Goal: Task Accomplishment & Management: Manage account settings

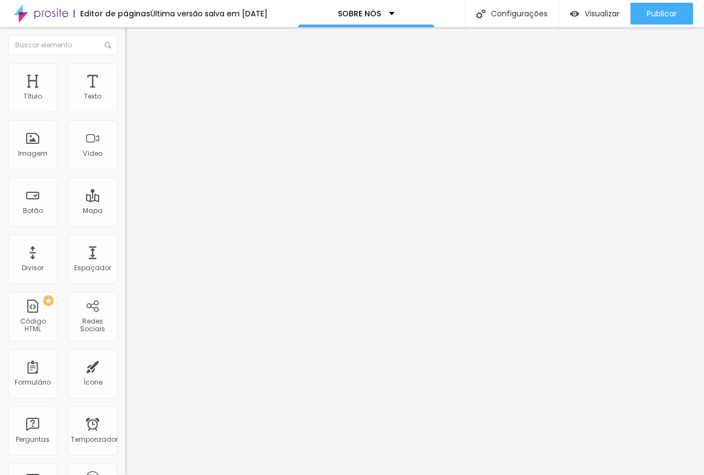
click at [125, 69] on img at bounding box center [130, 68] width 10 height 10
click at [133, 38] on img "button" at bounding box center [137, 39] width 9 height 9
click at [88, 95] on font "Texto" at bounding box center [92, 95] width 17 height 9
click at [135, 75] on font "Avançado" at bounding box center [153, 70] width 36 height 9
click at [133, 40] on img "button" at bounding box center [137, 39] width 9 height 9
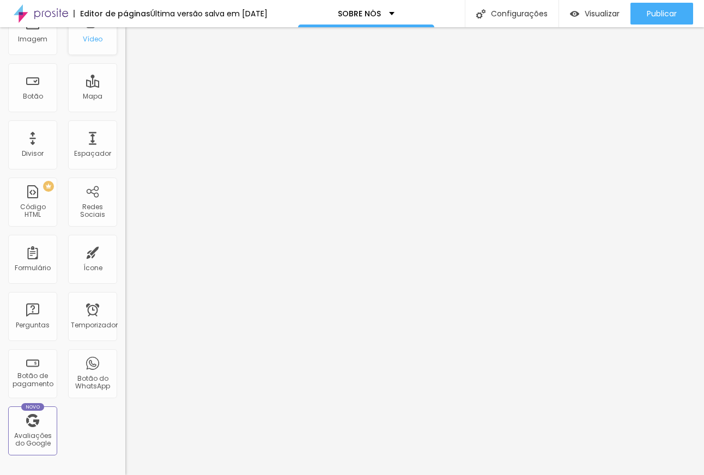
scroll to position [260, 0]
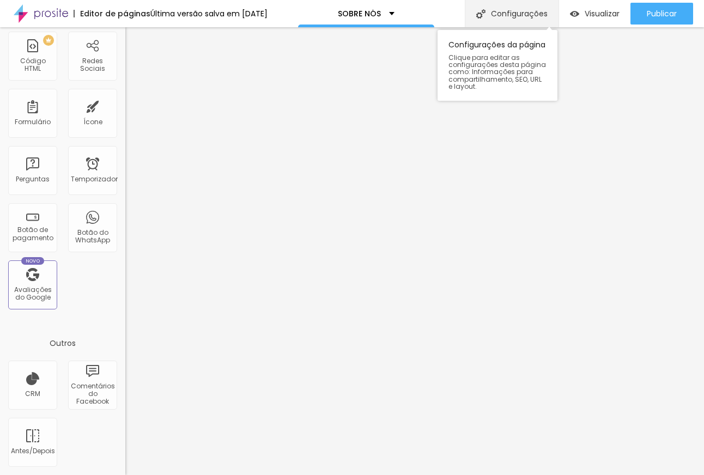
click at [529, 9] on font "Configurações" at bounding box center [519, 13] width 57 height 11
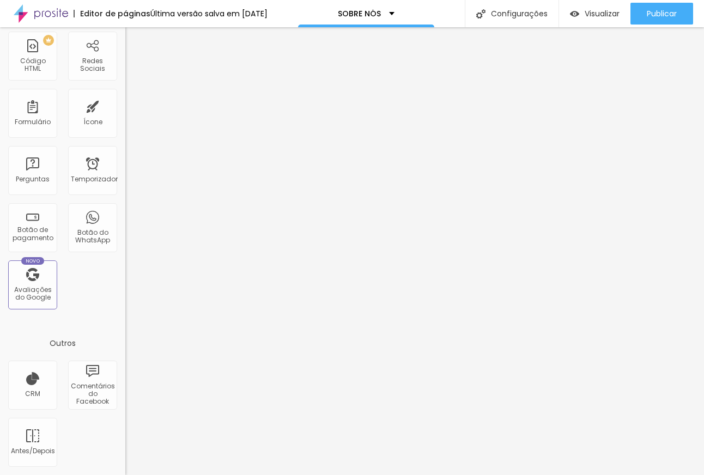
click at [51, 20] on img at bounding box center [41, 13] width 54 height 27
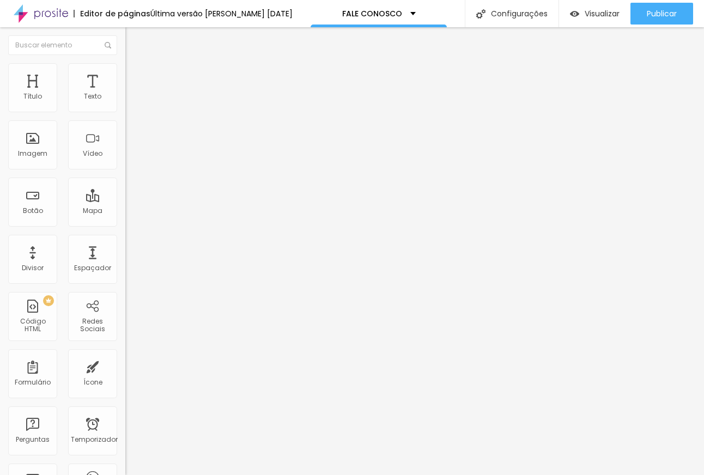
click at [131, 157] on icon "button" at bounding box center [133, 154] width 4 height 4
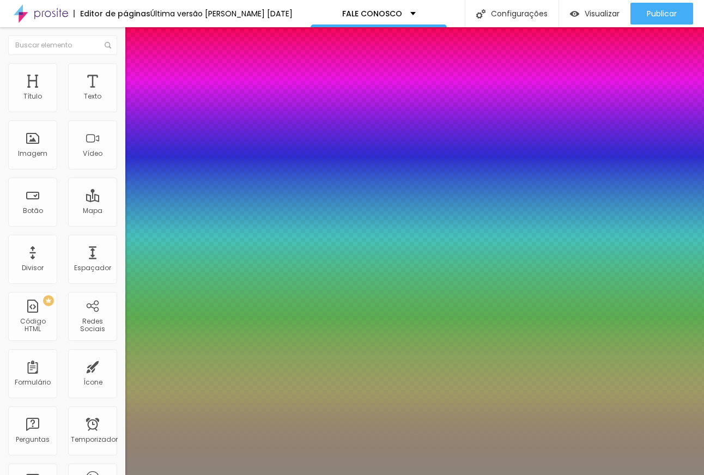
type input "1"
type input "0.5"
click at [157, 474] on div at bounding box center [352, 475] width 704 height 0
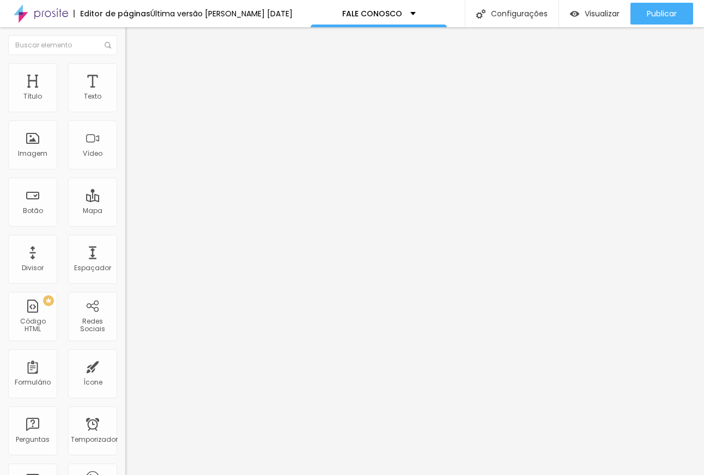
click at [125, 161] on button "button" at bounding box center [132, 155] width 15 height 11
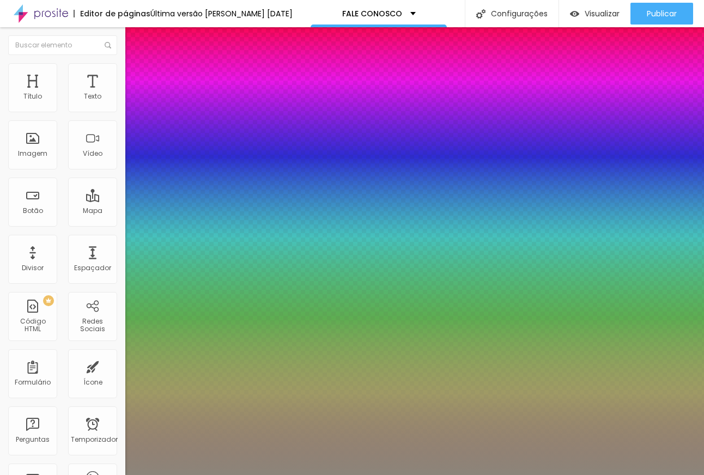
type input "1"
type input "0.5"
click at [368, 474] on div at bounding box center [352, 475] width 704 height 0
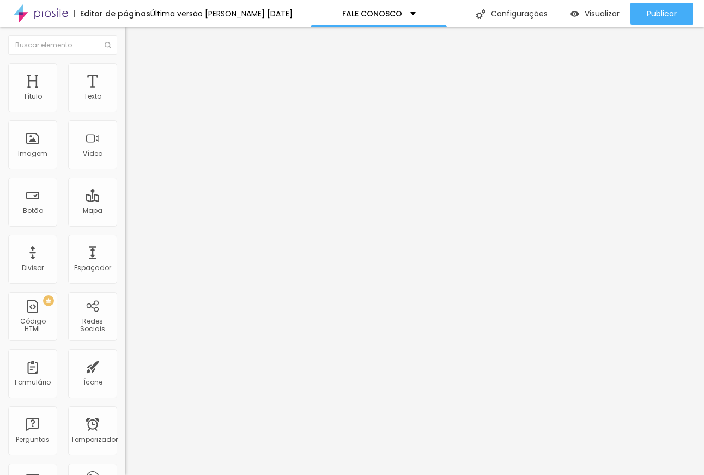
click at [135, 74] on font "Estilo" at bounding box center [143, 70] width 17 height 9
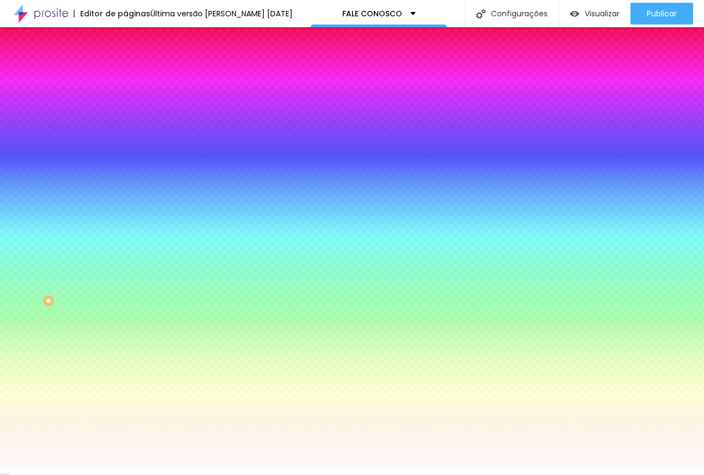
click at [131, 118] on icon "button" at bounding box center [133, 115] width 4 height 4
click at [109, 474] on div at bounding box center [352, 475] width 704 height 0
click at [133, 39] on img "button" at bounding box center [137, 39] width 9 height 9
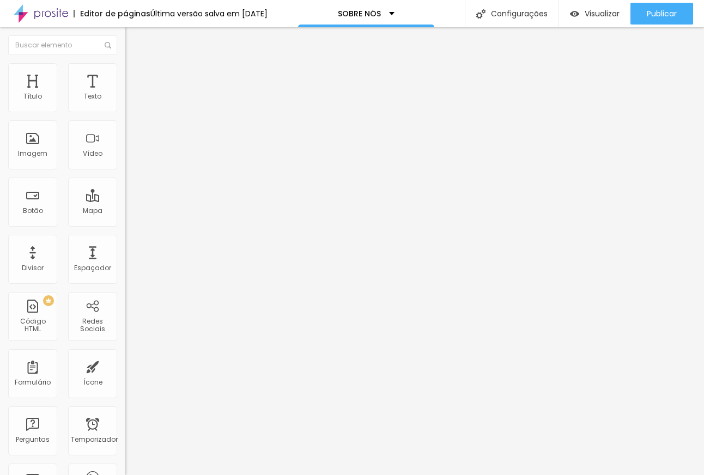
click at [125, 70] on img at bounding box center [130, 68] width 10 height 10
click at [135, 64] on font "Estilo" at bounding box center [143, 59] width 17 height 9
click at [135, 74] on font "Avançado" at bounding box center [153, 70] width 36 height 9
click at [133, 42] on div "Editar nulo" at bounding box center [161, 39] width 57 height 9
click at [135, 75] on font "Avançado" at bounding box center [153, 70] width 36 height 9
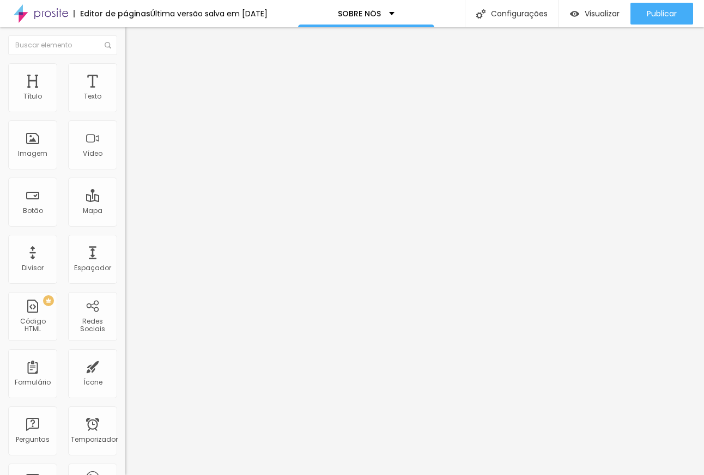
click at [135, 64] on font "Estilo" at bounding box center [143, 59] width 17 height 9
click at [125, 210] on div "Editar nulo Estilo Avançado 18 Tamanho do texto 0 Espaço entre letras 1.8 Altur…" at bounding box center [187, 251] width 125 height 448
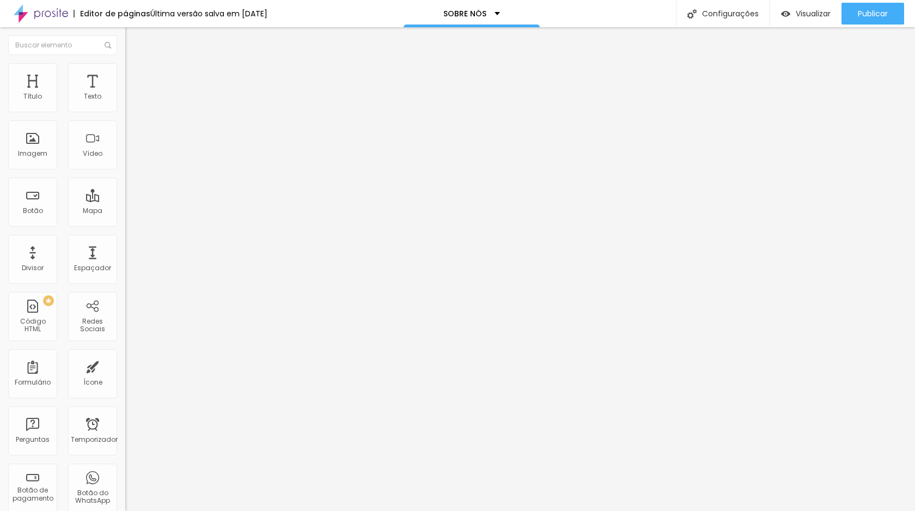
click at [125, 74] on ul "Estilo Avançado" at bounding box center [187, 63] width 125 height 22
click at [125, 63] on li "Estilo" at bounding box center [187, 57] width 125 height 11
click at [125, 47] on button "Editar nulo" at bounding box center [187, 39] width 125 height 25
click at [125, 99] on font "Encaixotado" at bounding box center [146, 94] width 42 height 9
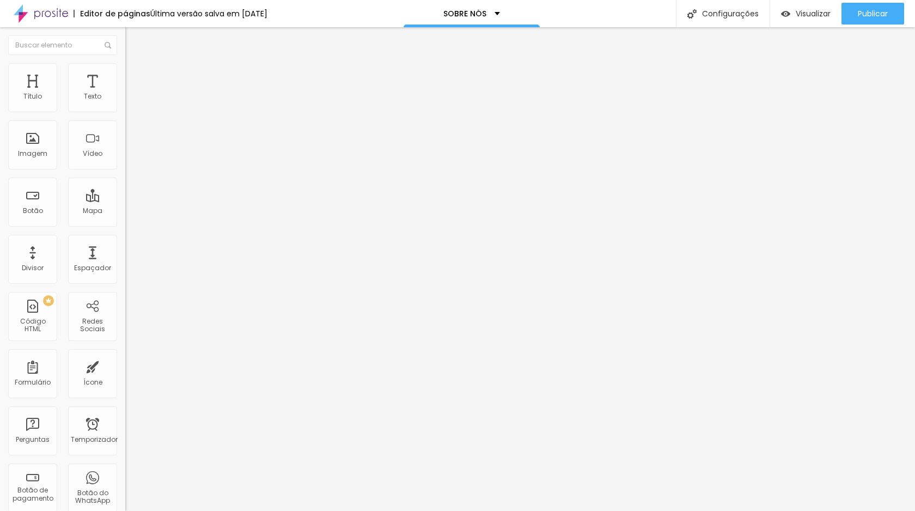
click at [125, 116] on font "Completo" at bounding box center [141, 111] width 33 height 9
click at [135, 75] on font "Avançado" at bounding box center [153, 70] width 36 height 9
click at [135, 64] on font "Estilo" at bounding box center [143, 59] width 17 height 9
click at [125, 39] on button "Editar nulo" at bounding box center [187, 39] width 125 height 25
click at [125, 99] on span "Completo" at bounding box center [141, 94] width 33 height 9
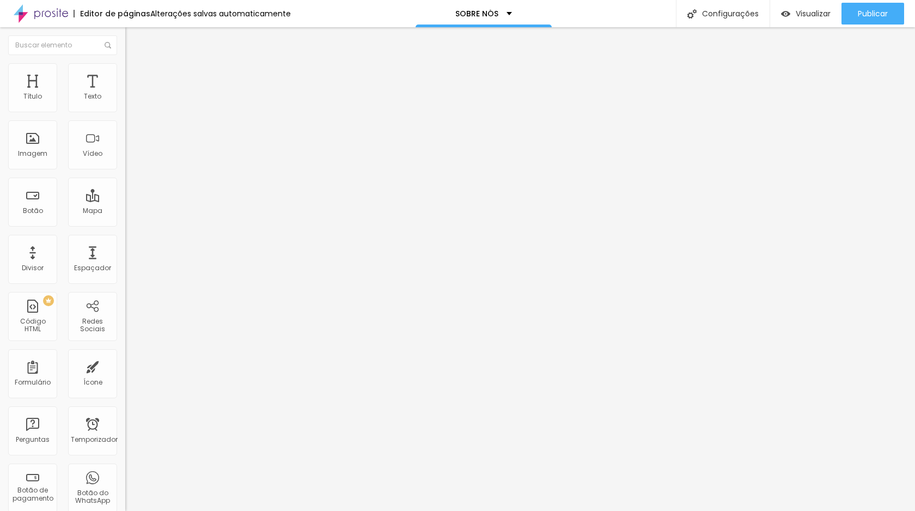
click at [125, 106] on font "Encaixotado" at bounding box center [146, 100] width 42 height 9
click at [125, 70] on li "Estilo" at bounding box center [187, 68] width 125 height 11
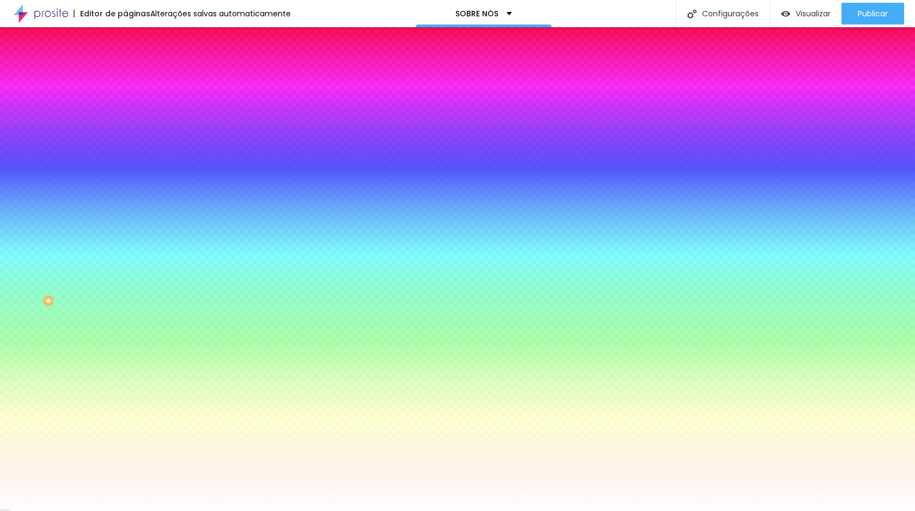
click at [130, 192] on icon "button" at bounding box center [133, 189] width 7 height 7
click at [111, 510] on div at bounding box center [457, 511] width 915 height 0
click at [125, 74] on li "Avançado" at bounding box center [187, 79] width 125 height 11
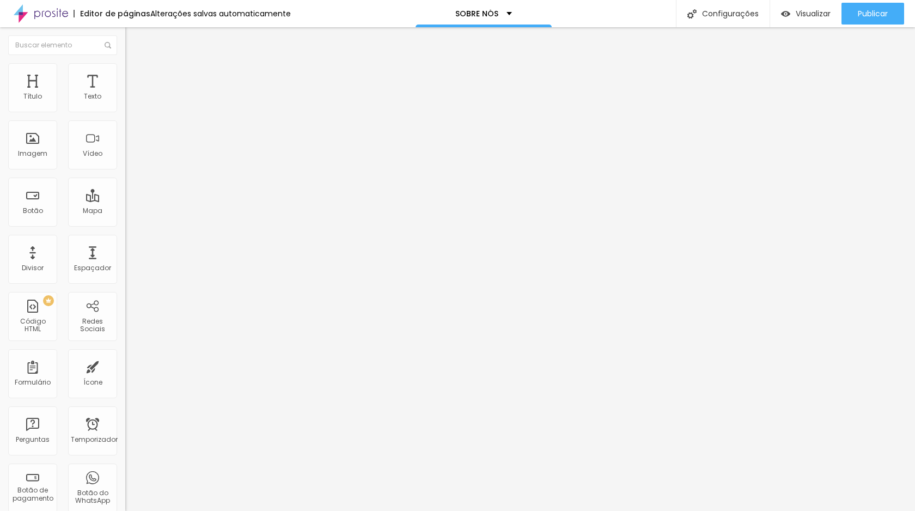
click at [135, 64] on font "Conteúdo" at bounding box center [152, 59] width 34 height 9
click at [125, 70] on img at bounding box center [130, 68] width 10 height 10
click at [125, 63] on li "Estilo" at bounding box center [187, 57] width 125 height 11
click at [135, 75] on font "Avançado" at bounding box center [153, 70] width 36 height 9
click at [131, 157] on icon "button" at bounding box center [133, 154] width 4 height 4
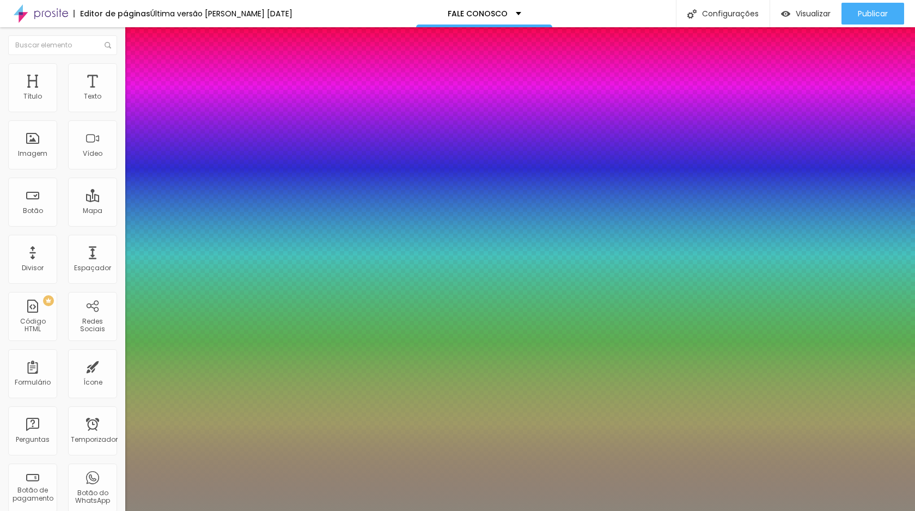
type input "1"
type input "0.5"
select select "WorkSansMedium"
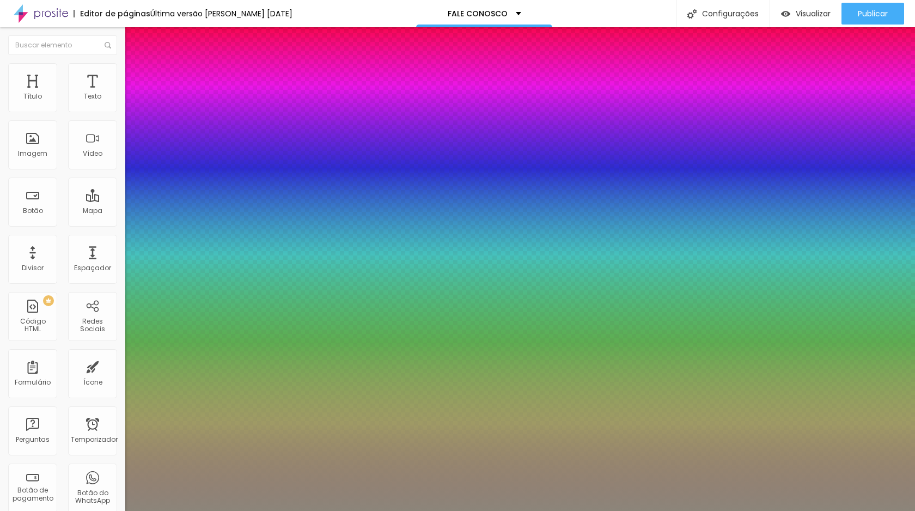
type input "1"
type input "0.5"
type input "1"
type input "0.5"
type input "1"
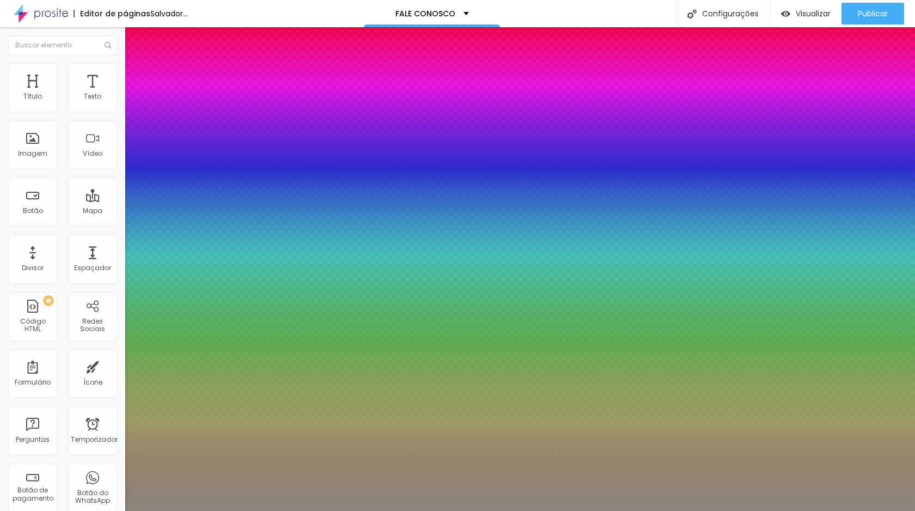
type input "0.5"
select select "WorkSans"
type input "1"
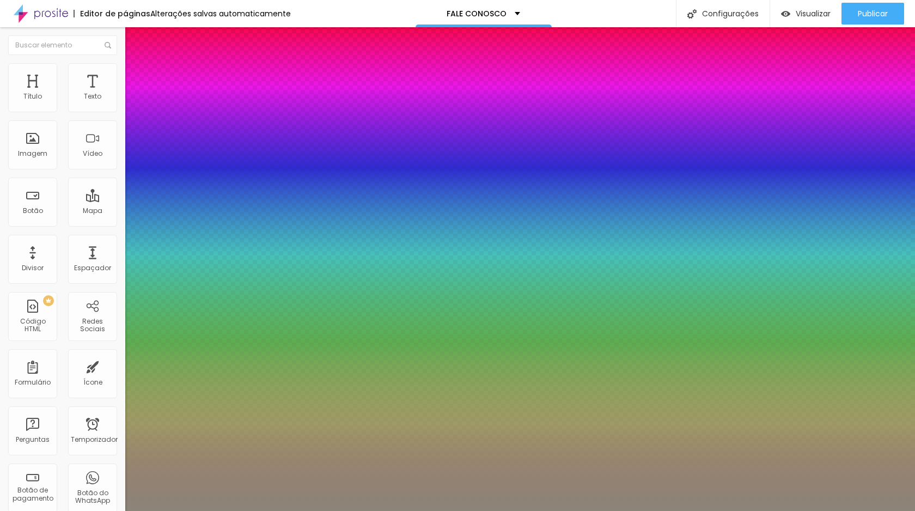
type input "0.5"
type input "1"
type input "0.5"
type input "1"
type input "0.5"
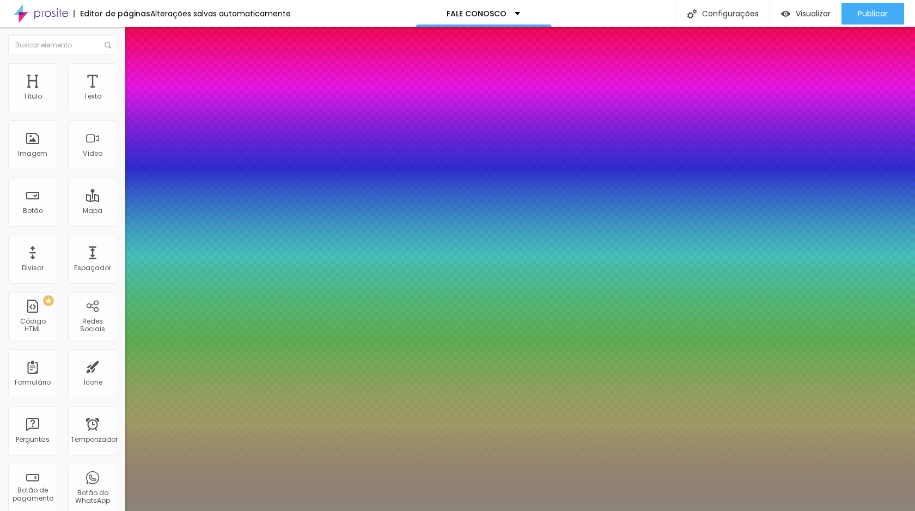
select select "WorkSansLight"
type input "1"
type input "0.5"
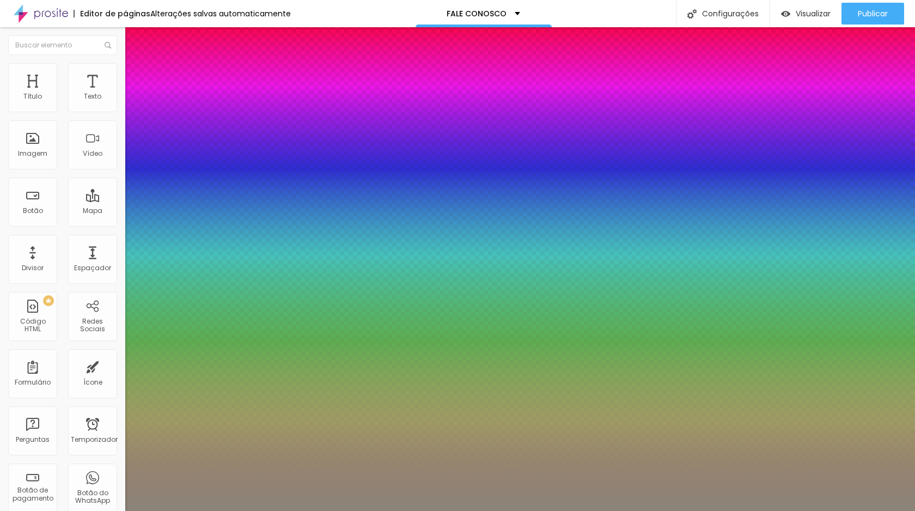
type input "1"
type input "0.5"
type input "1"
type input "0.5"
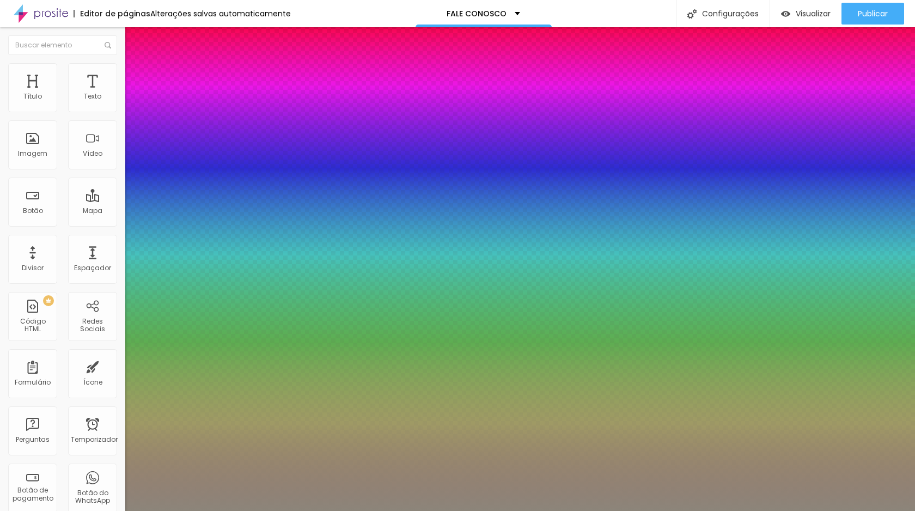
select select "WorkSansThin"
type input "1"
type input "0.5"
type input "1"
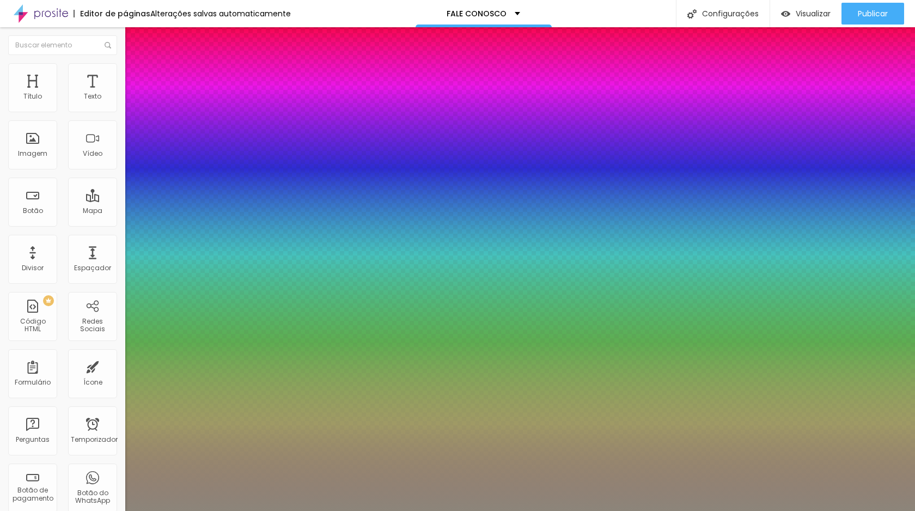
type input "0.5"
type input "1"
type input "0.5"
select select "WorkSansLight"
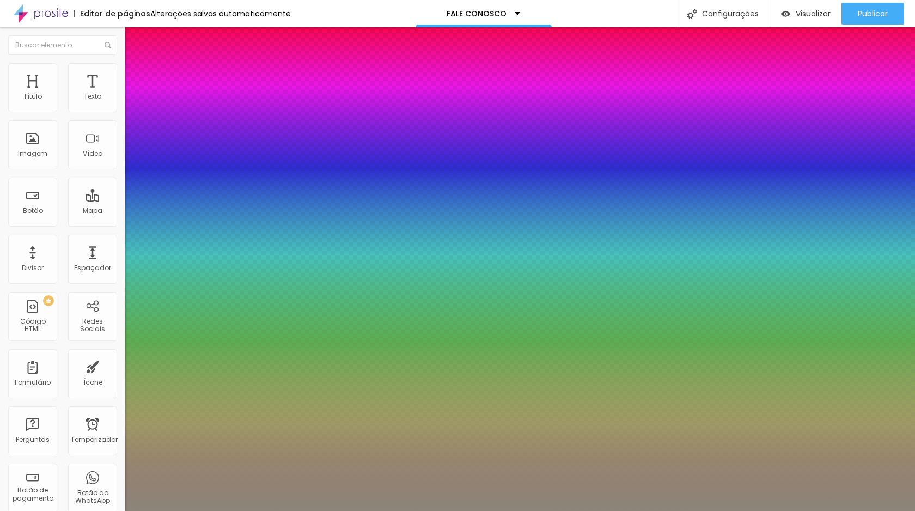
type input "1"
type input "0.5"
type input "1"
type input "0.5"
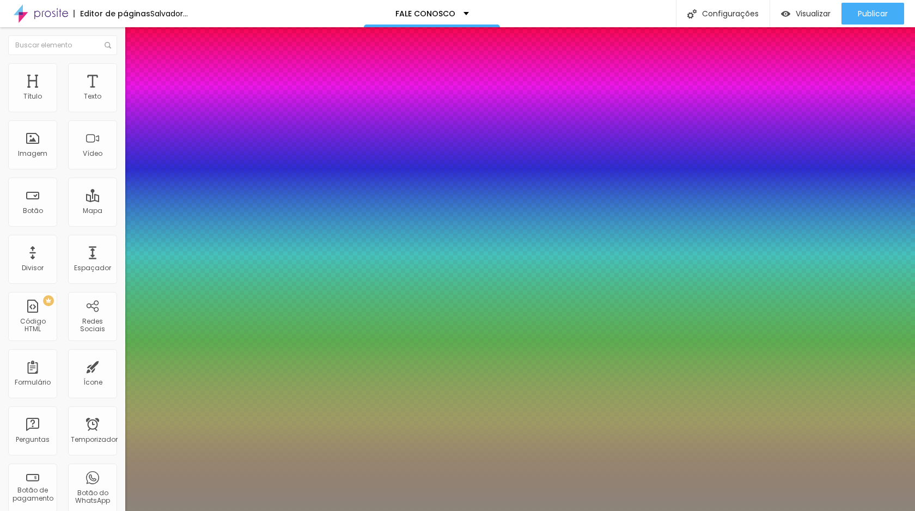
type input "1"
type input "0.5"
click at [180, 510] on div at bounding box center [457, 511] width 915 height 0
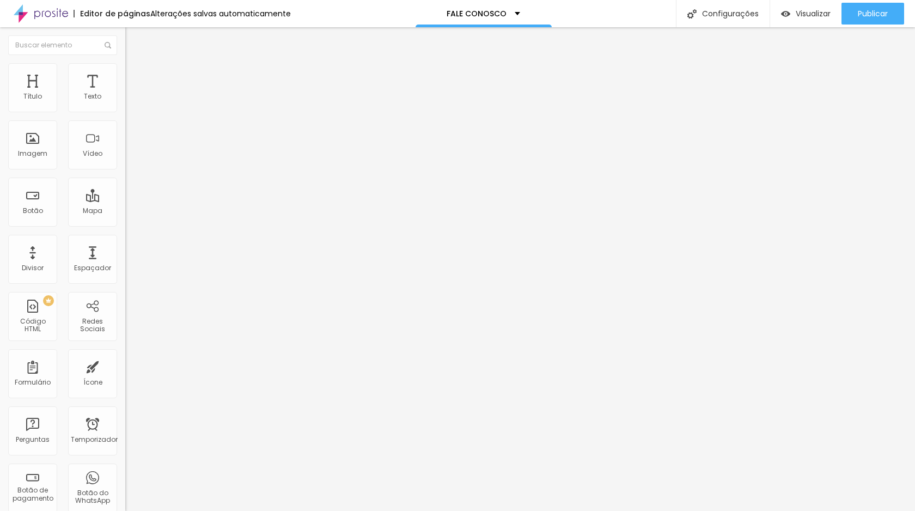
click at [134, 97] on icon "button" at bounding box center [135, 96] width 2 height 2
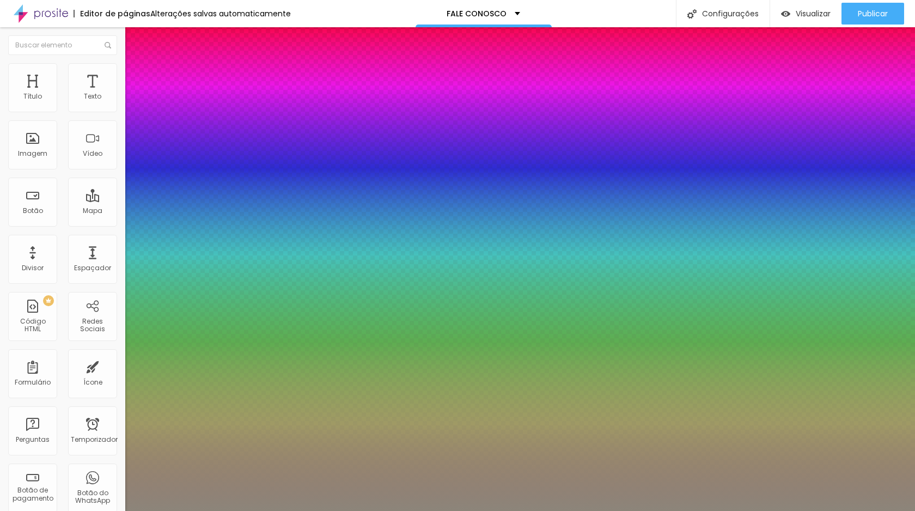
type input "1"
type input "0.5"
click at [439, 510] on div at bounding box center [457, 511] width 915 height 0
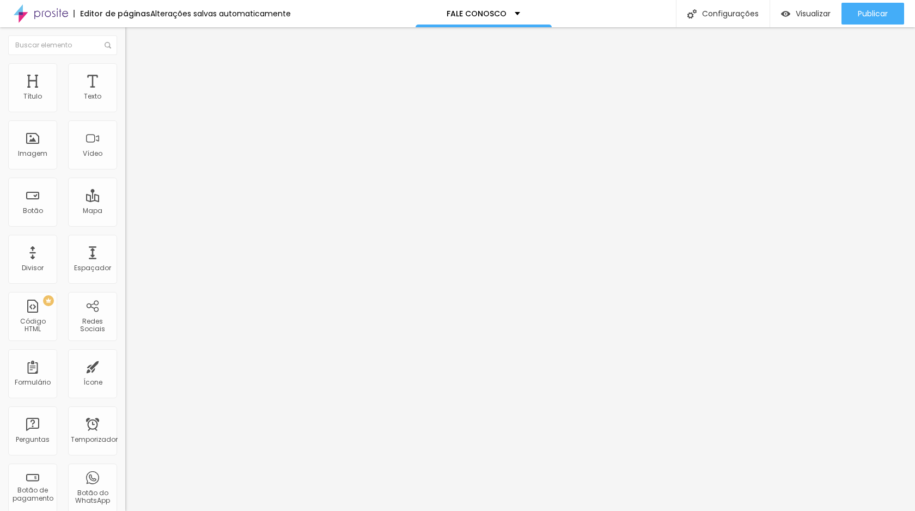
click at [130, 101] on icon "button" at bounding box center [133, 98] width 7 height 7
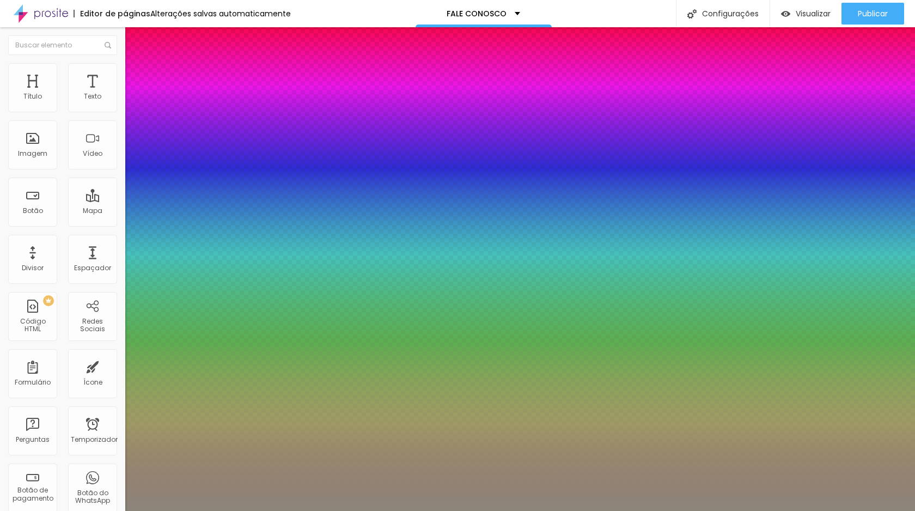
type input "1"
type input "0.5"
select select "WorkSansLight"
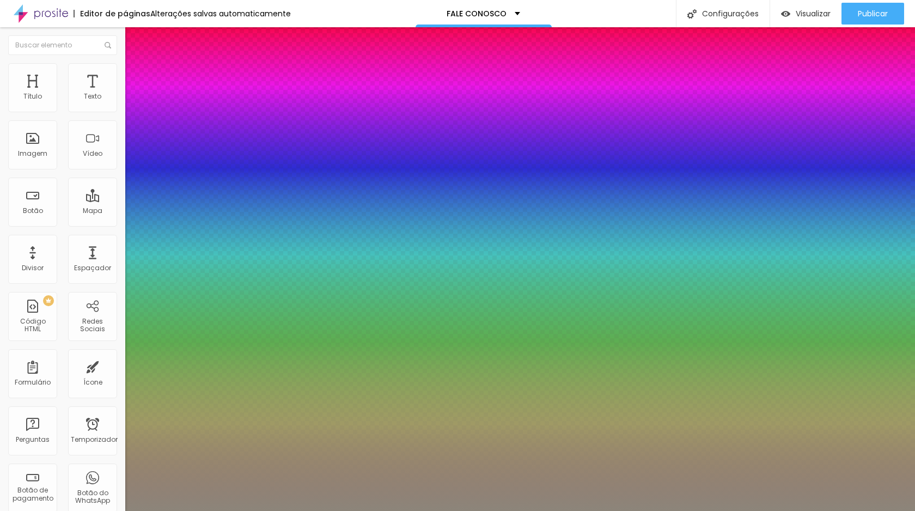
type input "1"
type input "0.5"
type input "1"
type input "0.5"
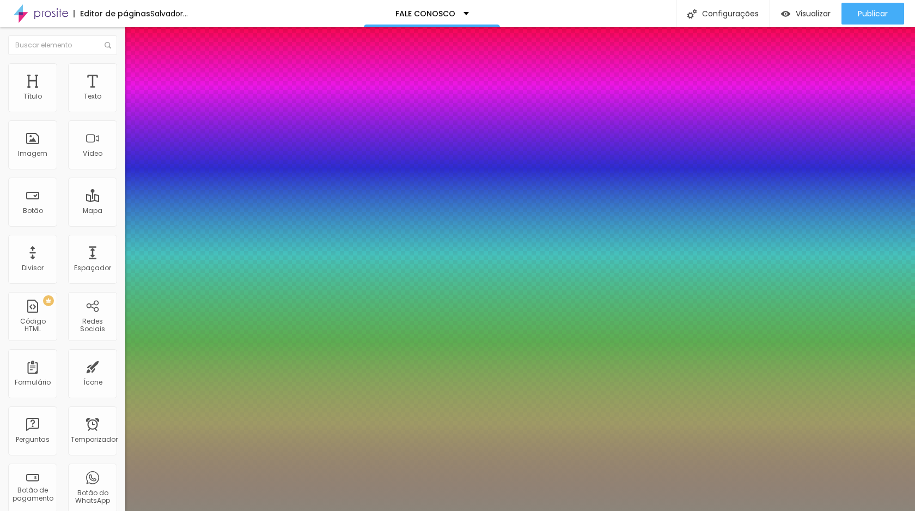
type input "1"
type input "0.5"
click at [405, 510] on div at bounding box center [457, 511] width 915 height 0
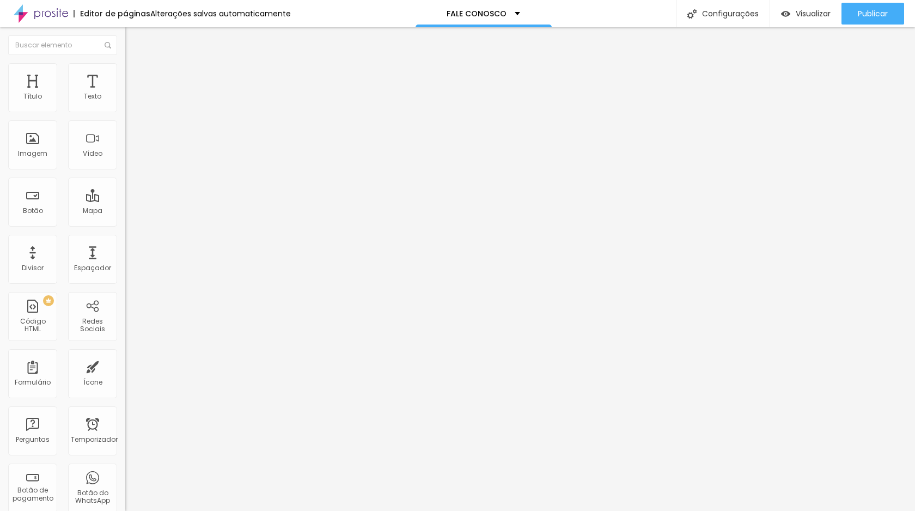
click at [125, 161] on button "button" at bounding box center [132, 155] width 15 height 11
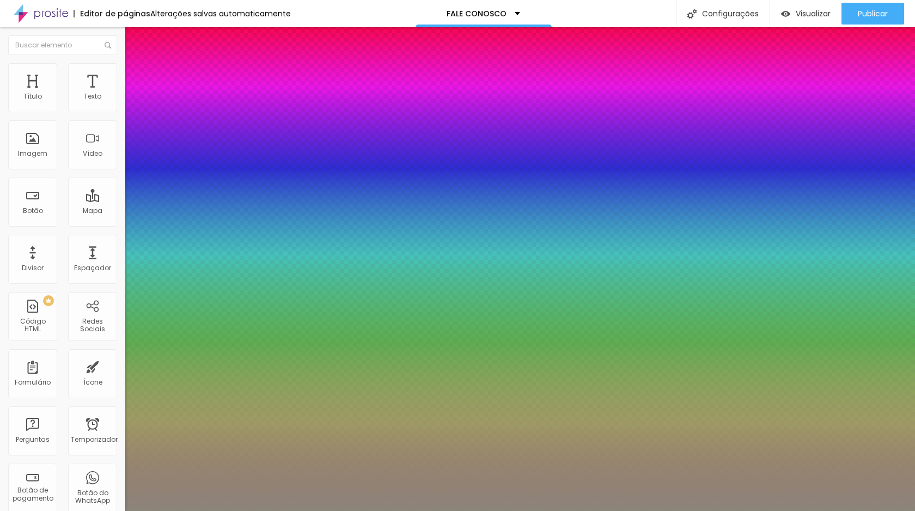
type input "1"
type input "0.5"
click at [482, 510] on div at bounding box center [457, 511] width 915 height 0
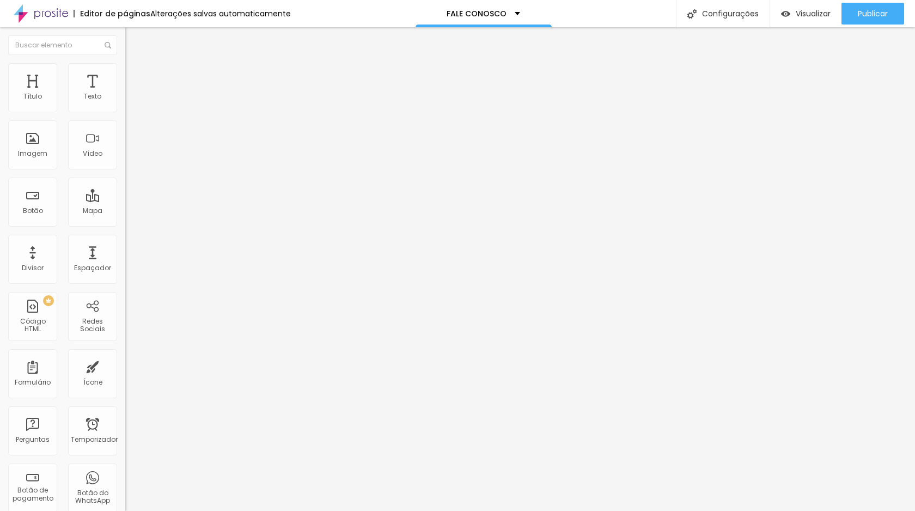
click at [131, 100] on icon "button" at bounding box center [133, 98] width 4 height 4
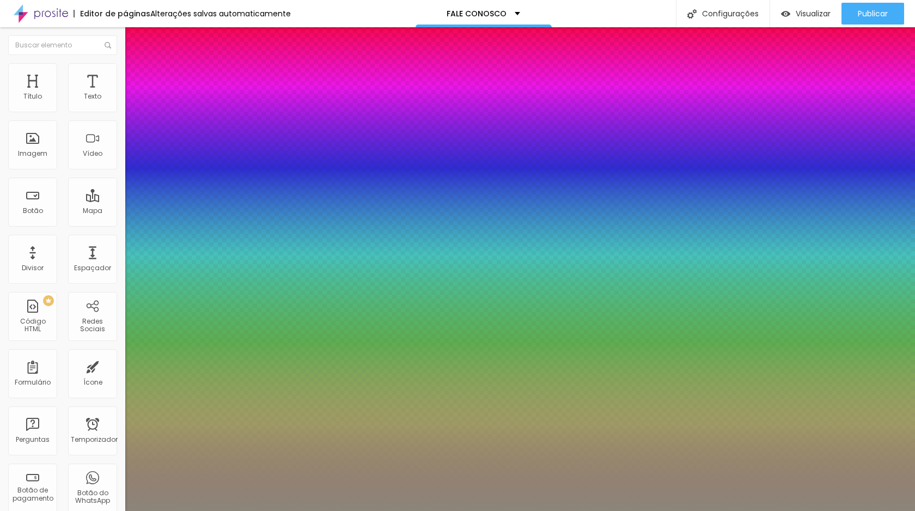
type input "1"
type input "0.5"
click at [554, 510] on div at bounding box center [457, 511] width 915 height 0
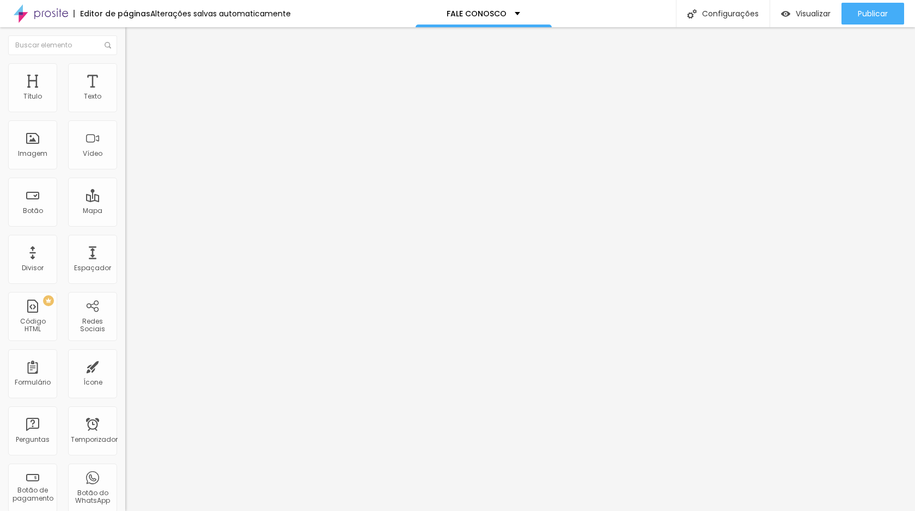
click at [125, 161] on button "button" at bounding box center [132, 155] width 15 height 11
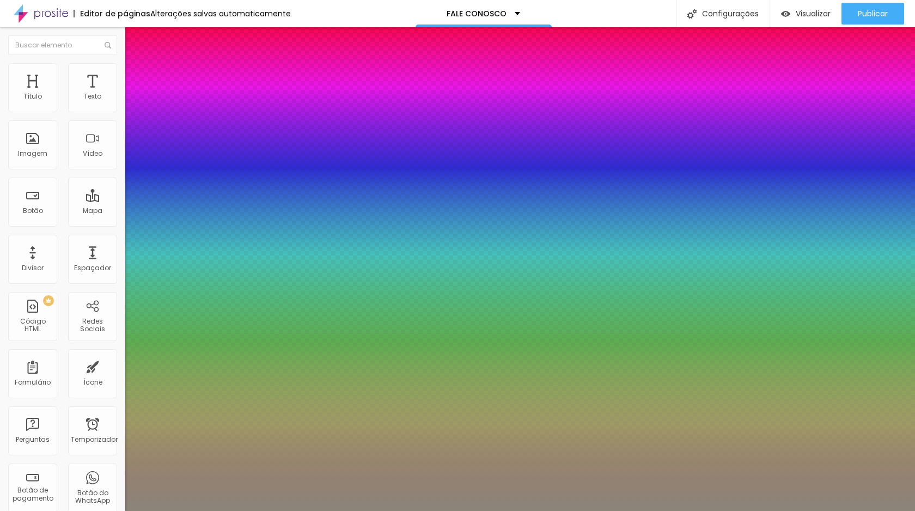
type input "1"
type input "0.5"
click at [333, 510] on div at bounding box center [457, 511] width 915 height 0
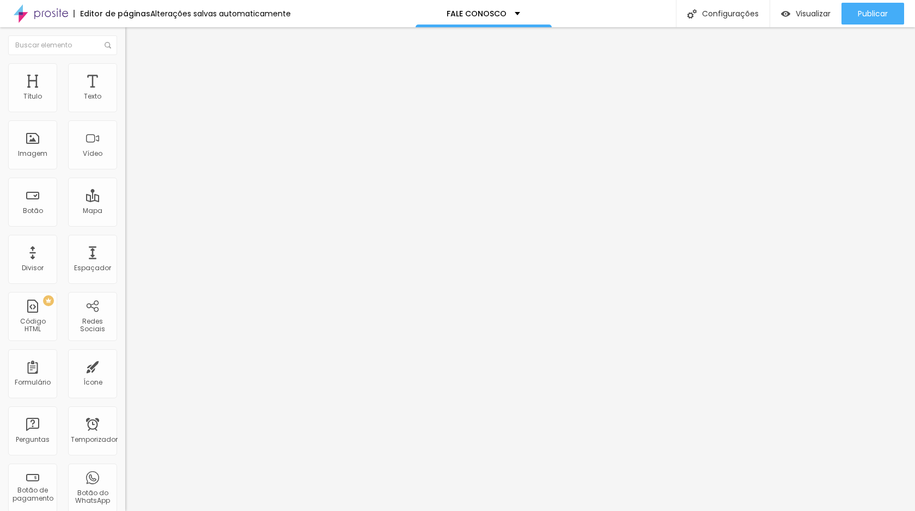
click at [125, 161] on button "button" at bounding box center [132, 155] width 15 height 11
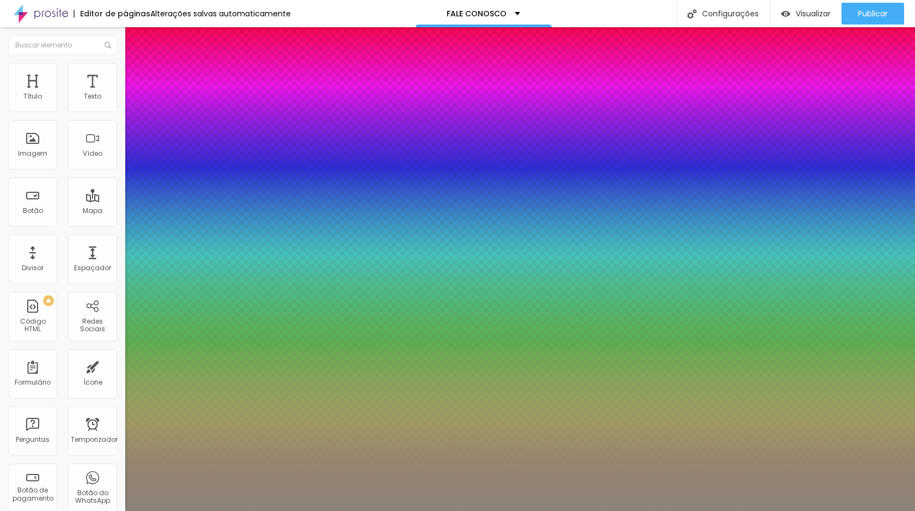
type input "1"
type input "0.5"
select select "WorkSansLight"
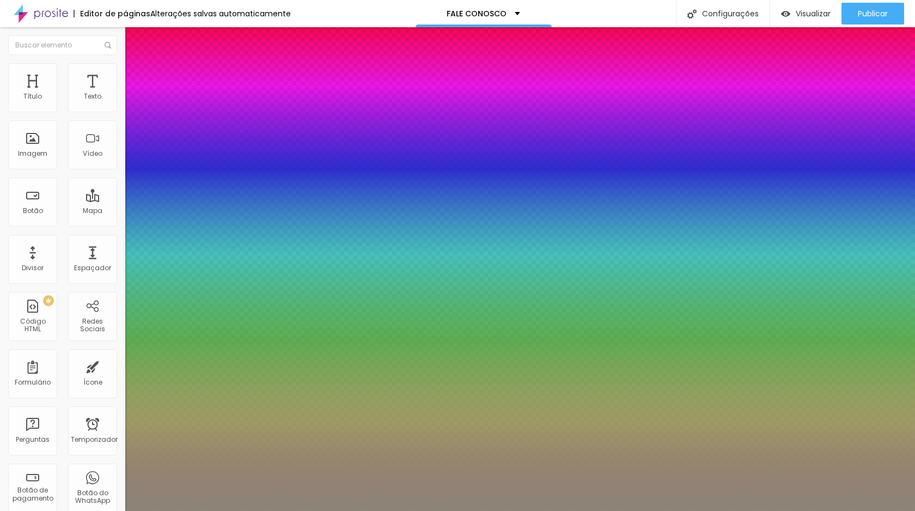
type input "1"
type input "0.5"
type input "1"
type input "0.5"
click at [325, 510] on div at bounding box center [457, 511] width 915 height 0
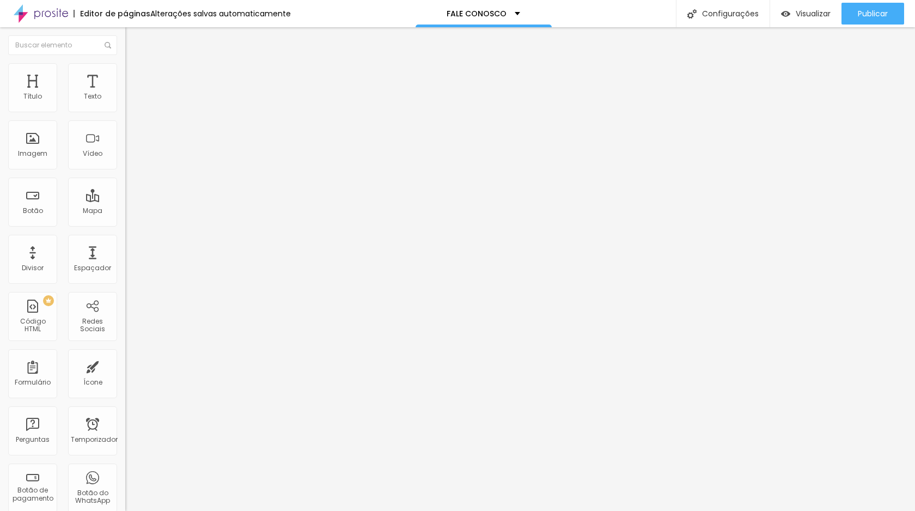
click at [125, 105] on button "button" at bounding box center [132, 98] width 15 height 11
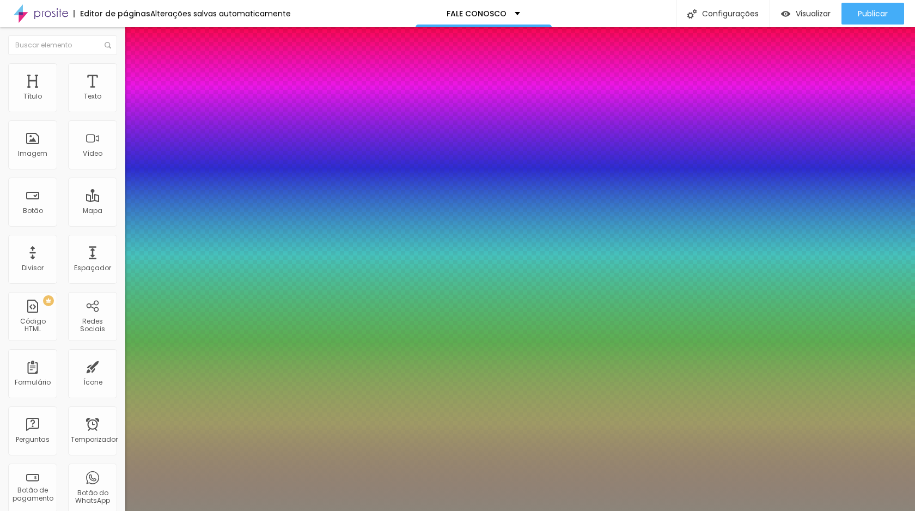
type input "1"
select select "WorkSansLight"
type input "1"
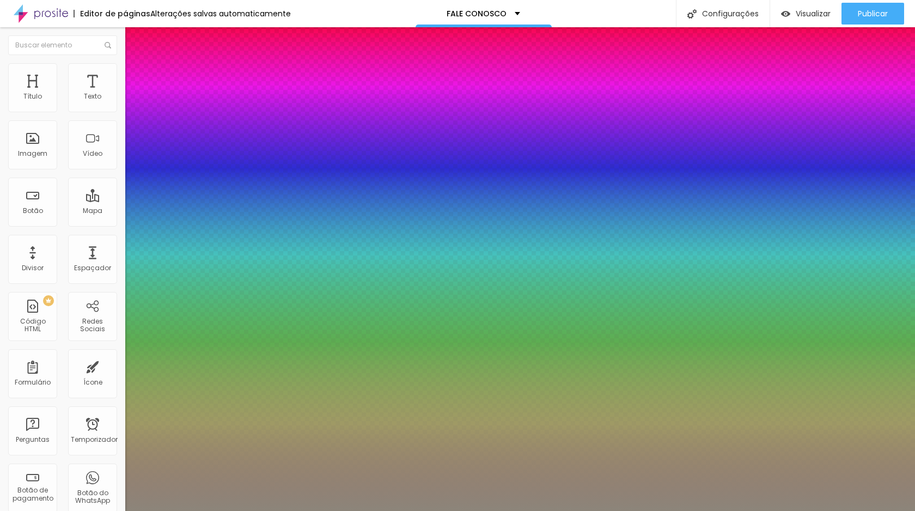
click at [155, 510] on div at bounding box center [457, 511] width 915 height 0
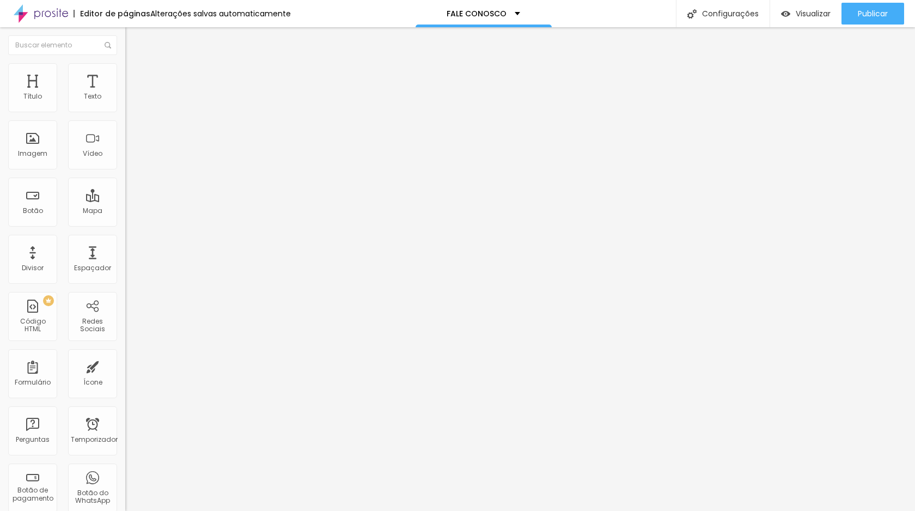
click at [125, 105] on button "button" at bounding box center [132, 98] width 15 height 11
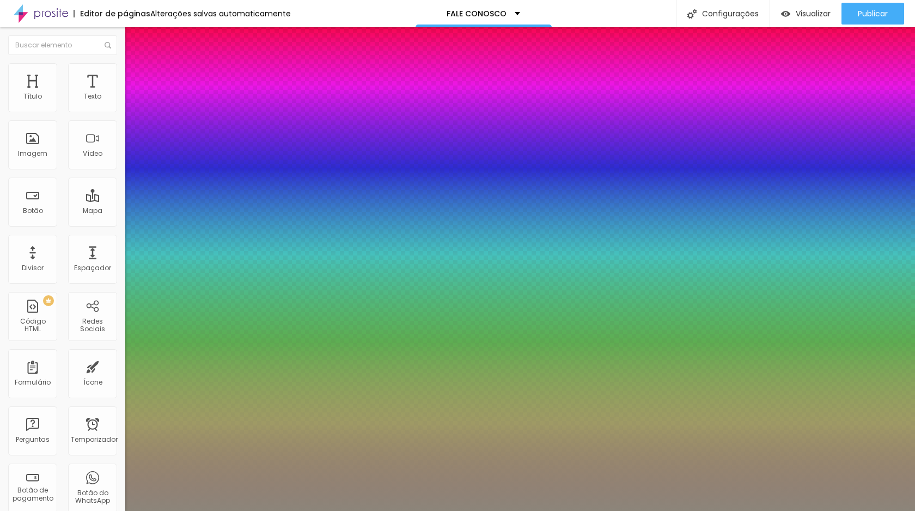
type input "0.5"
select select "WorkSansThin"
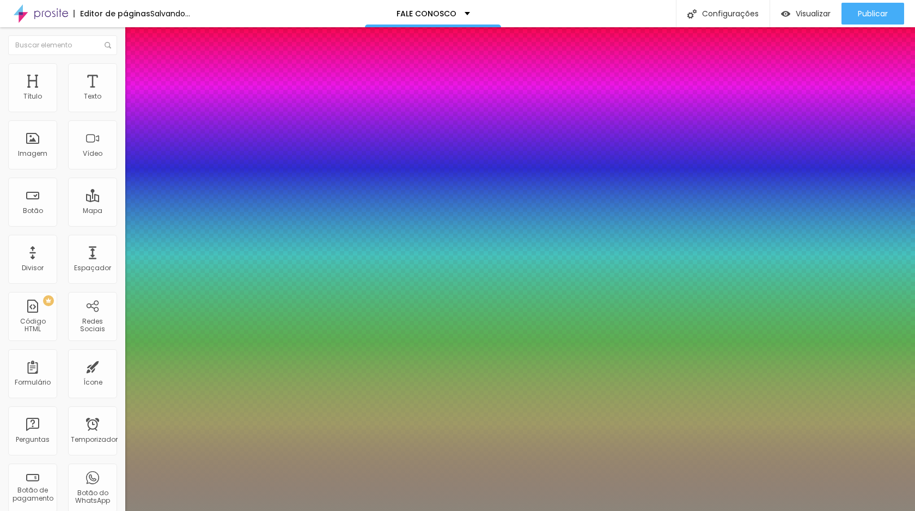
type input "0.5"
select select "WorkSansMedium"
type input "0.5"
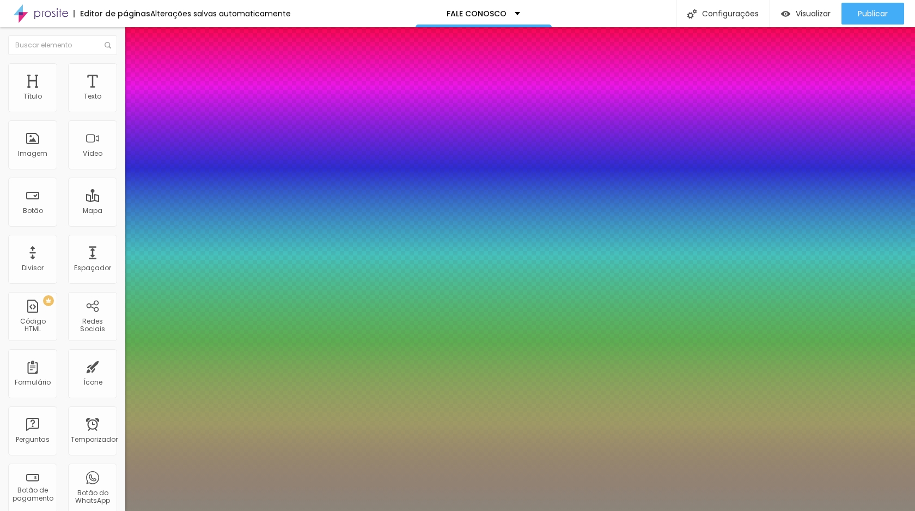
select select "WorkSansExtraBold"
type input "0.5"
click at [180, 510] on div at bounding box center [457, 511] width 915 height 0
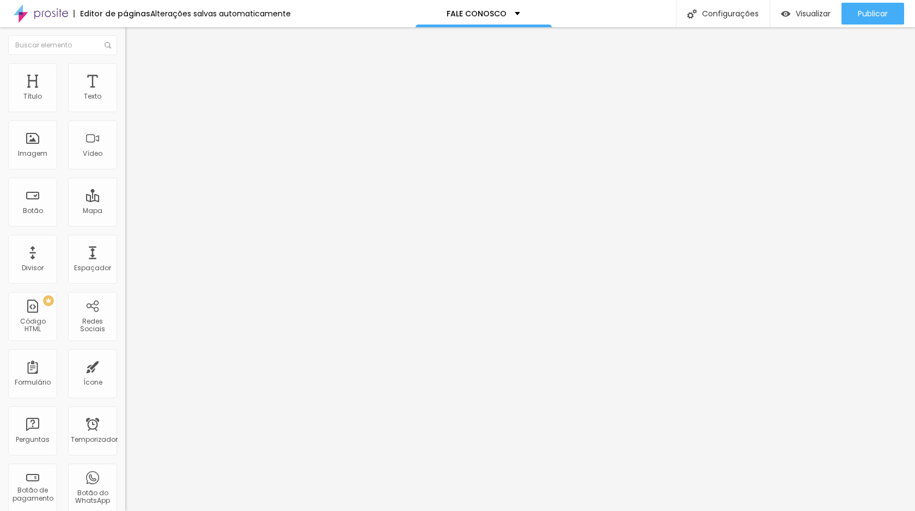
click at [130, 101] on icon "button" at bounding box center [133, 98] width 7 height 7
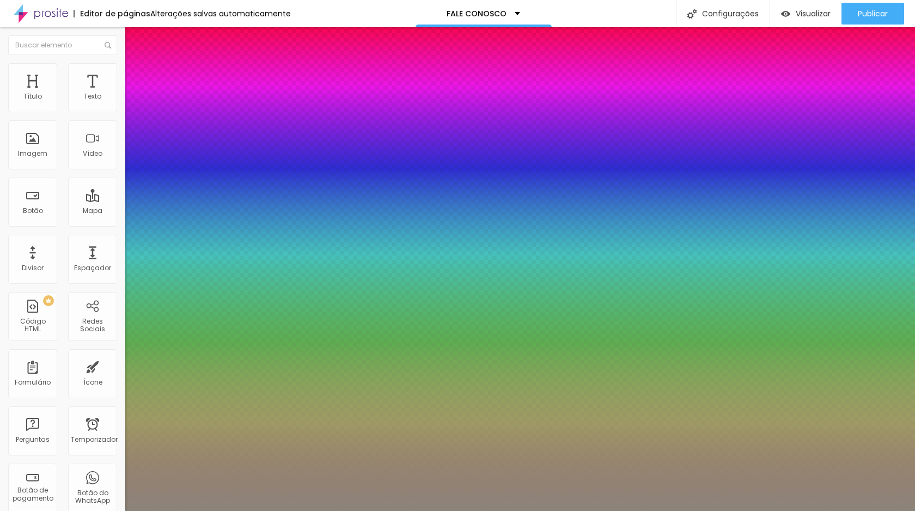
type input "0.5"
select select "WorkSansExtraBold"
type input "0.5"
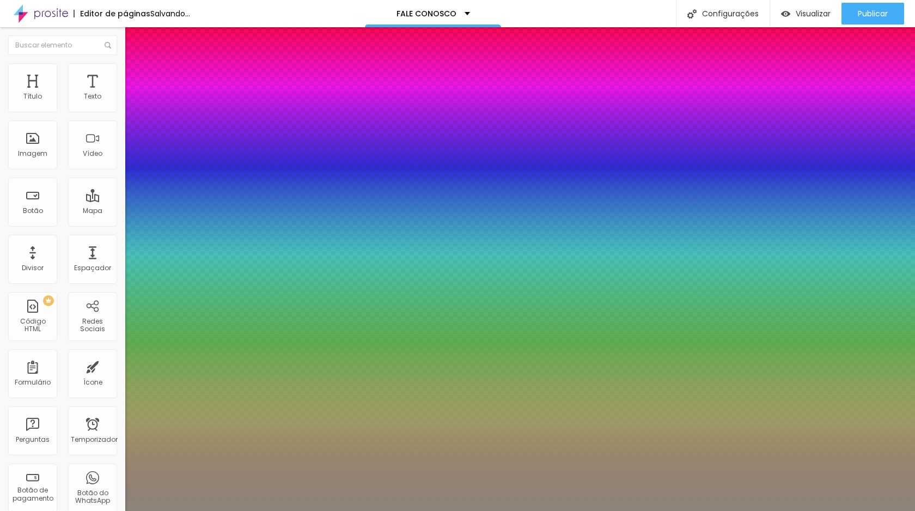
click at [151, 510] on div at bounding box center [457, 511] width 915 height 0
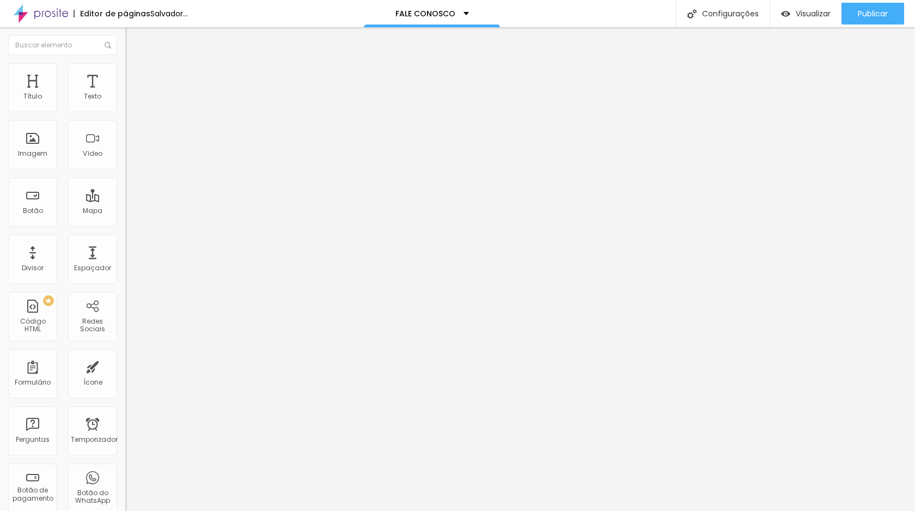
click at [130, 101] on icon "button" at bounding box center [133, 98] width 7 height 7
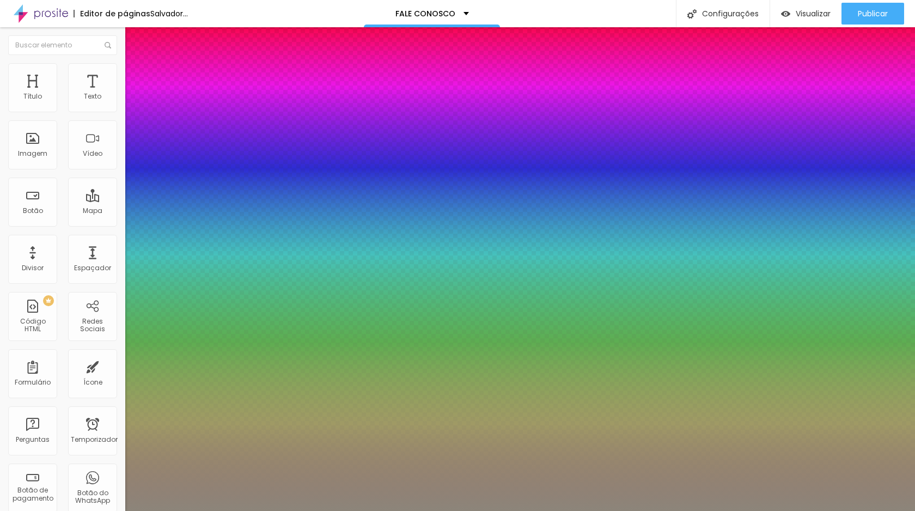
type input "0.5"
select select "WorkSansExtraBold"
type input "0.5"
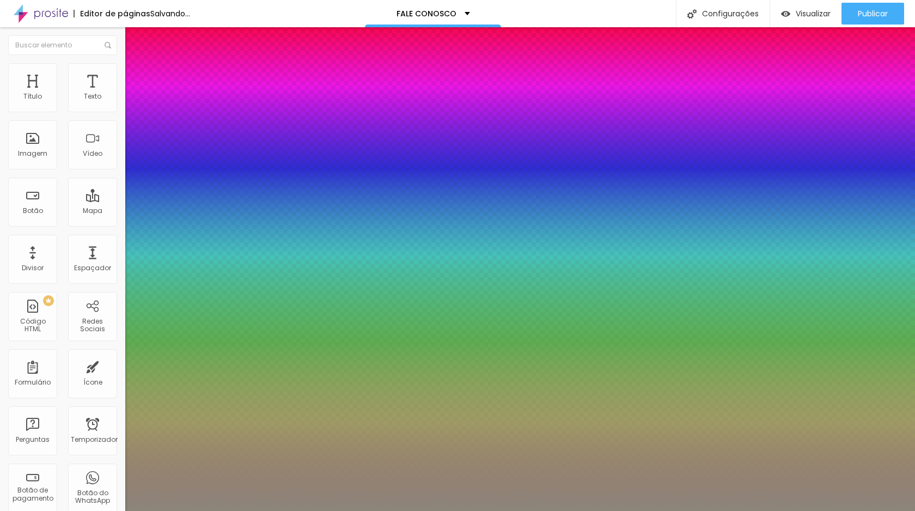
click at [275, 510] on div at bounding box center [457, 511] width 915 height 0
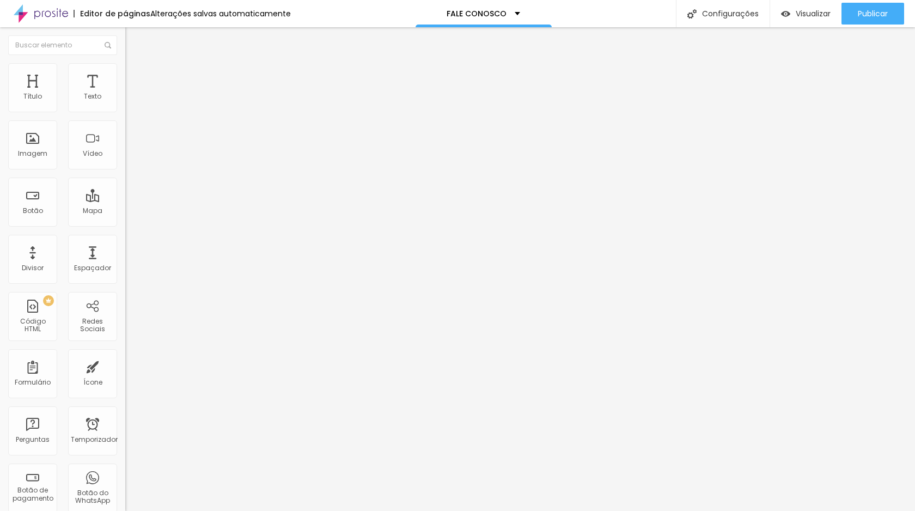
click at [125, 105] on button "button" at bounding box center [132, 98] width 15 height 11
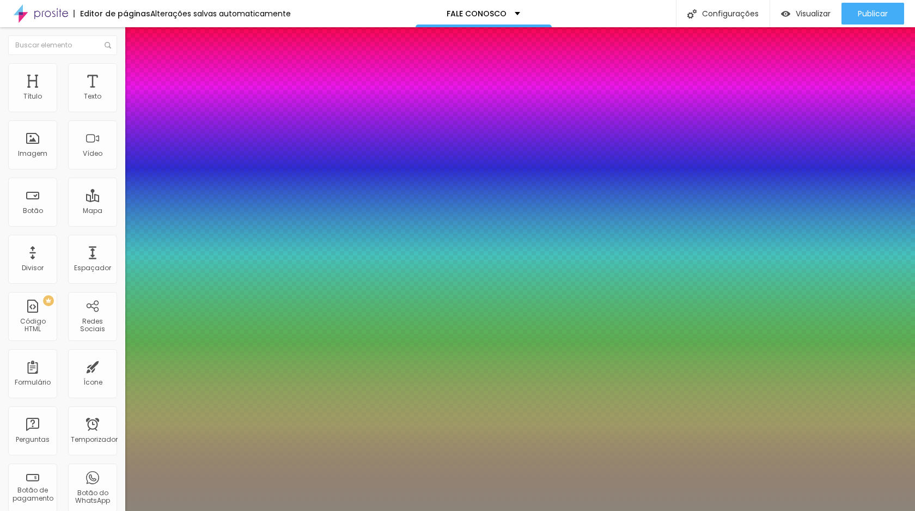
type input "1"
type input "0.5"
select select "WorkSansMedium"
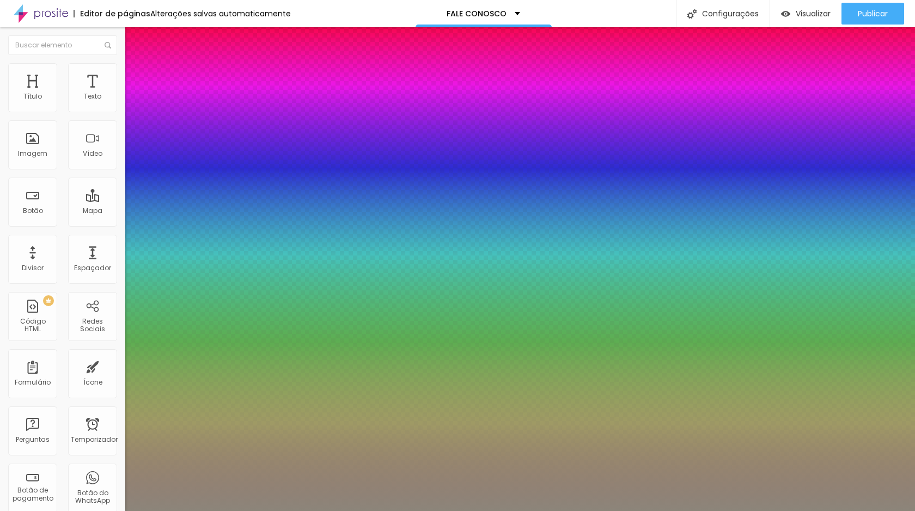
type input "1"
type input "0.5"
type input "1"
type input "0.5"
type input "1"
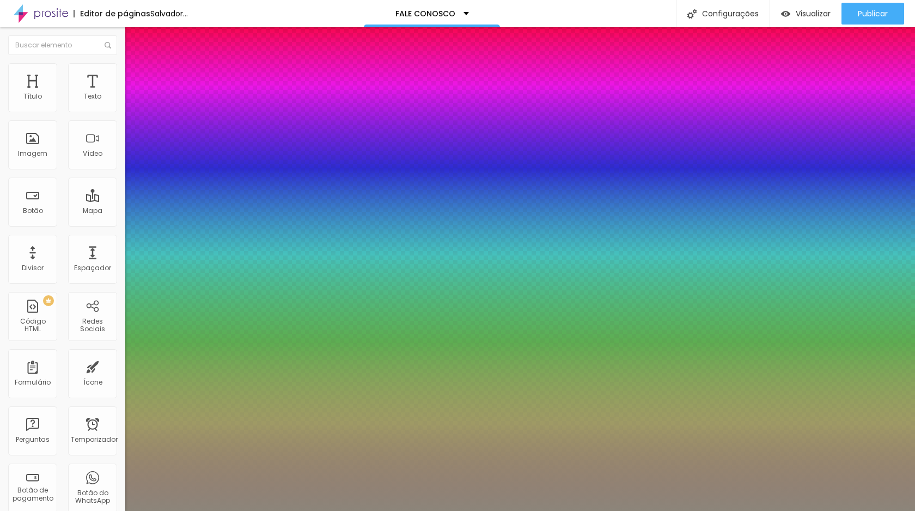
type input "0.5"
click at [314, 510] on div at bounding box center [457, 511] width 915 height 0
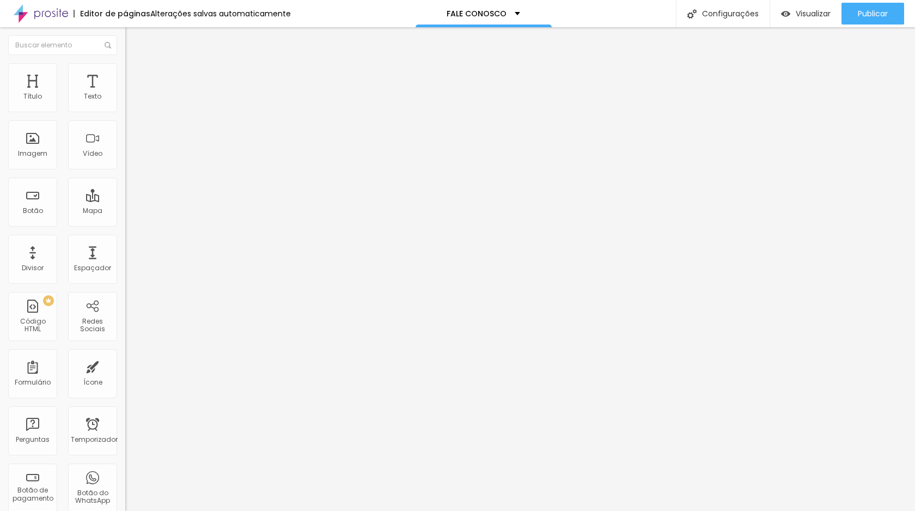
click at [125, 105] on button "button" at bounding box center [132, 98] width 15 height 11
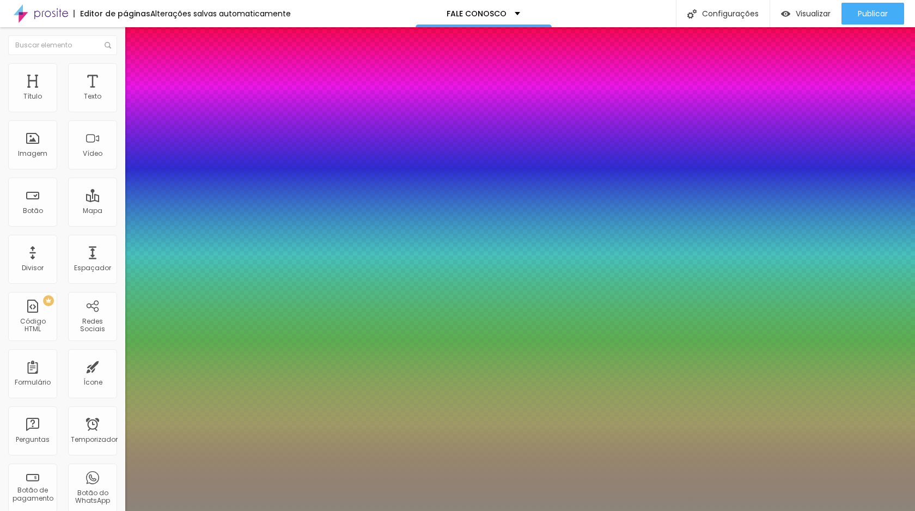
type input "1"
type input "0.5"
select select "WorkSansMedium"
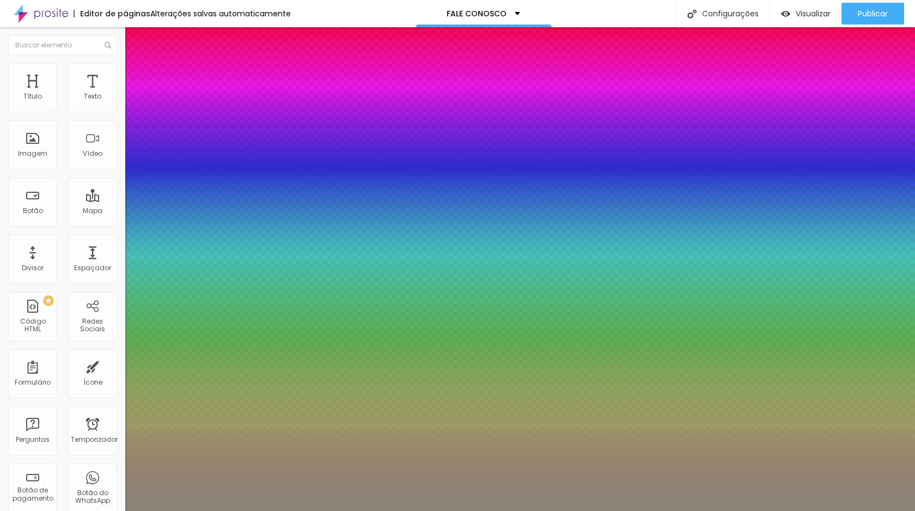
type input "1"
type input "0.5"
type input "1"
type input "0.5"
type input "1"
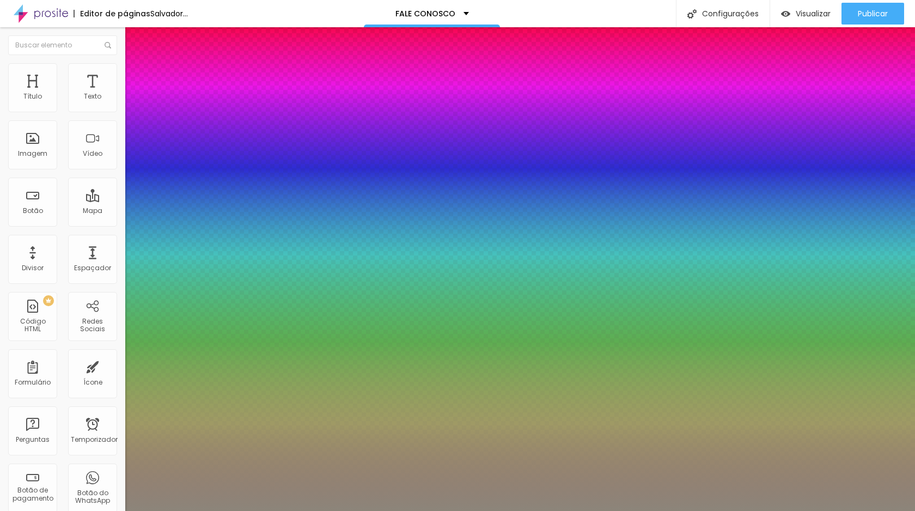
type input "0.5"
click at [290, 510] on div at bounding box center [457, 511] width 915 height 0
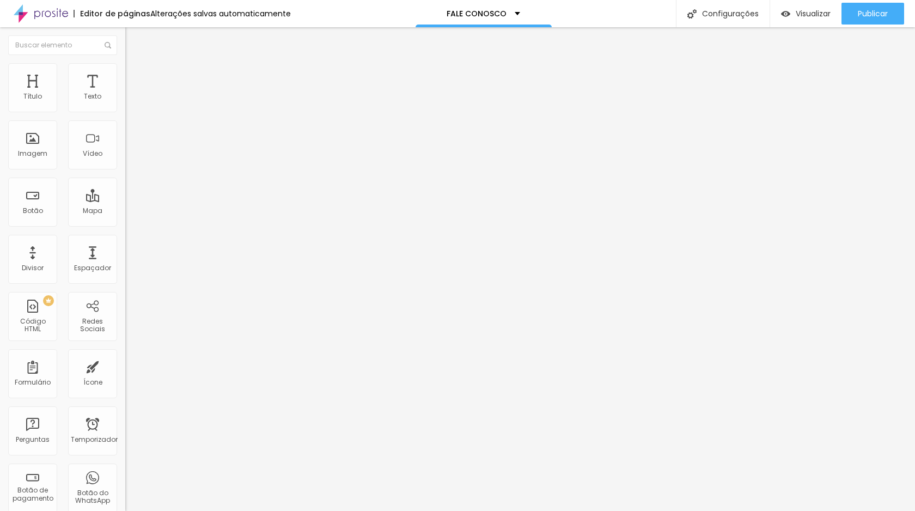
click at [130, 101] on icon "button" at bounding box center [133, 98] width 7 height 7
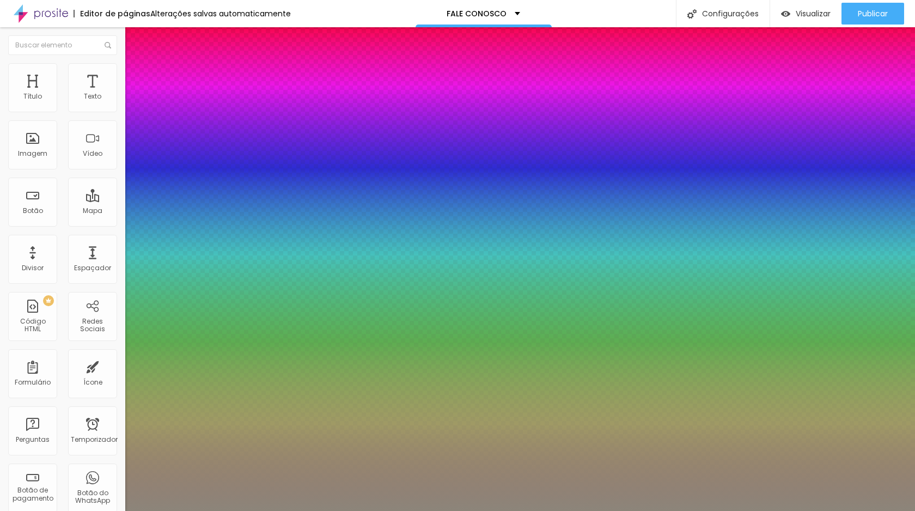
type input "1"
type input "0.5"
select select "WorkSansMedium"
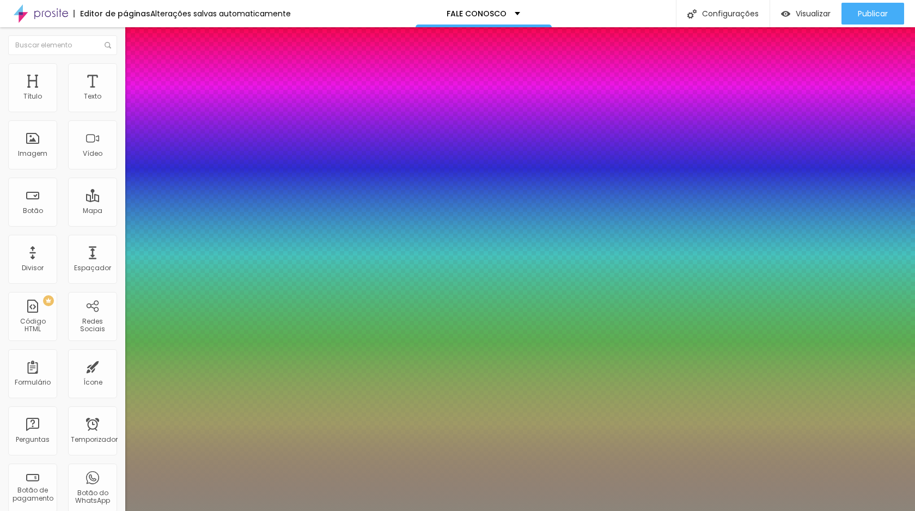
type input "1"
type input "0.5"
type input "1"
type input "0.5"
click at [288, 510] on div at bounding box center [457, 511] width 915 height 0
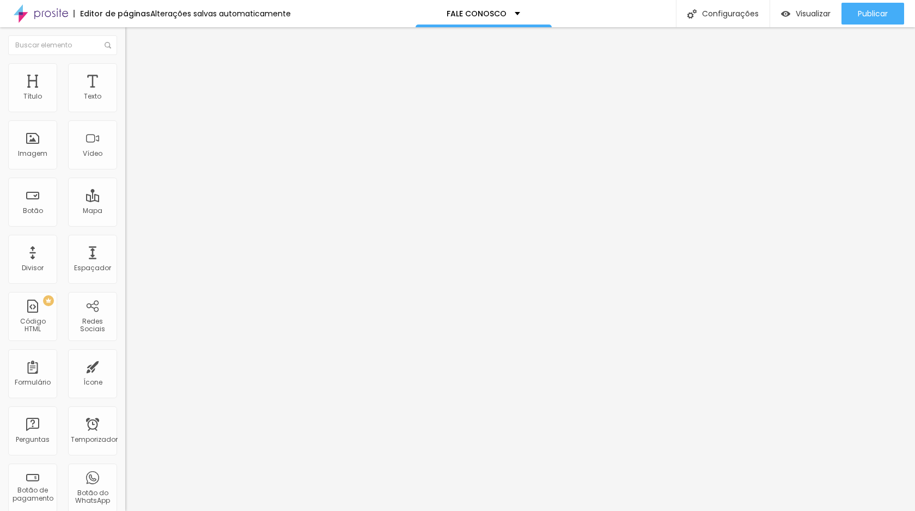
click at [125, 105] on button "button" at bounding box center [132, 98] width 15 height 11
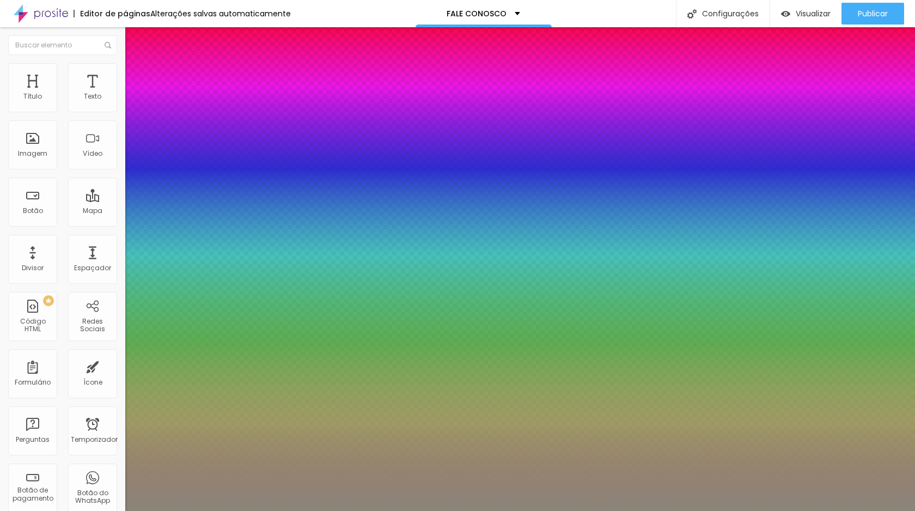
type input "1"
select select "WorkSansMedium"
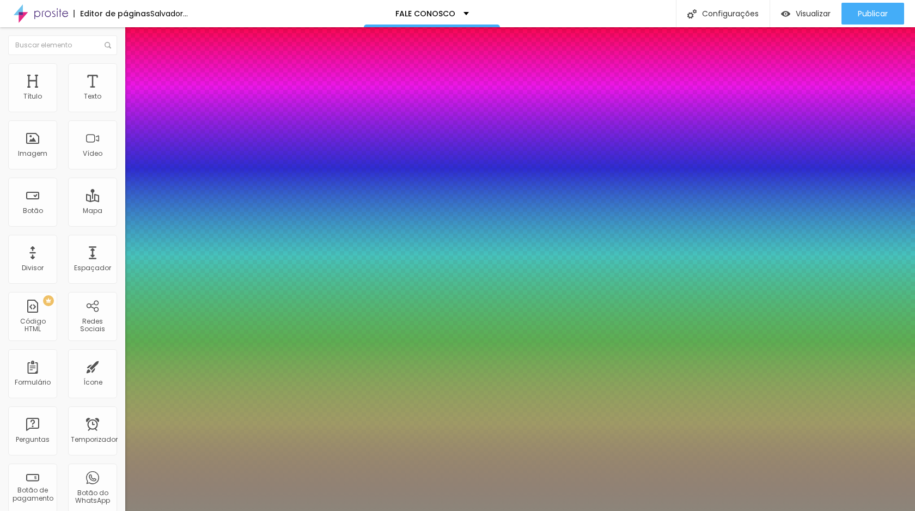
type input "1"
select select "WorkSansLight"
type input "1"
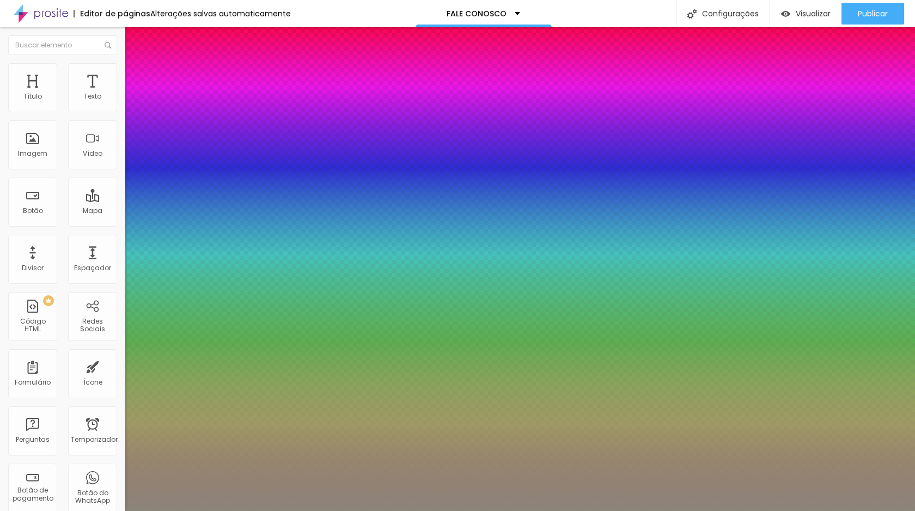
click at [327, 510] on div at bounding box center [457, 511] width 915 height 0
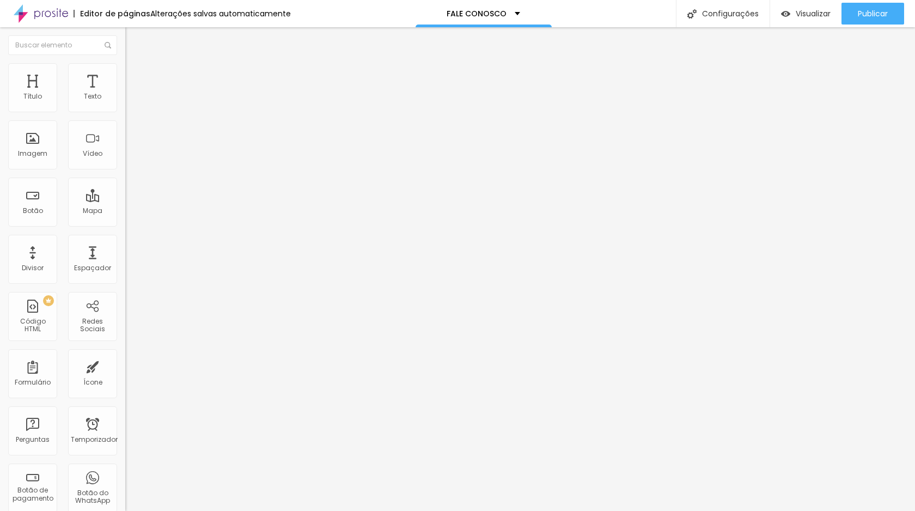
click at [130, 101] on icon "button" at bounding box center [133, 98] width 7 height 7
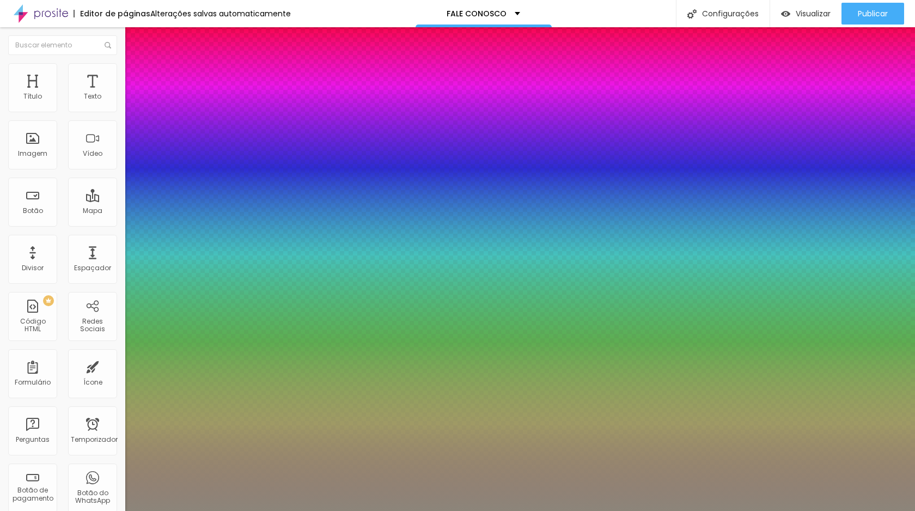
type input "1"
type input "18"
type input "1"
type input "17"
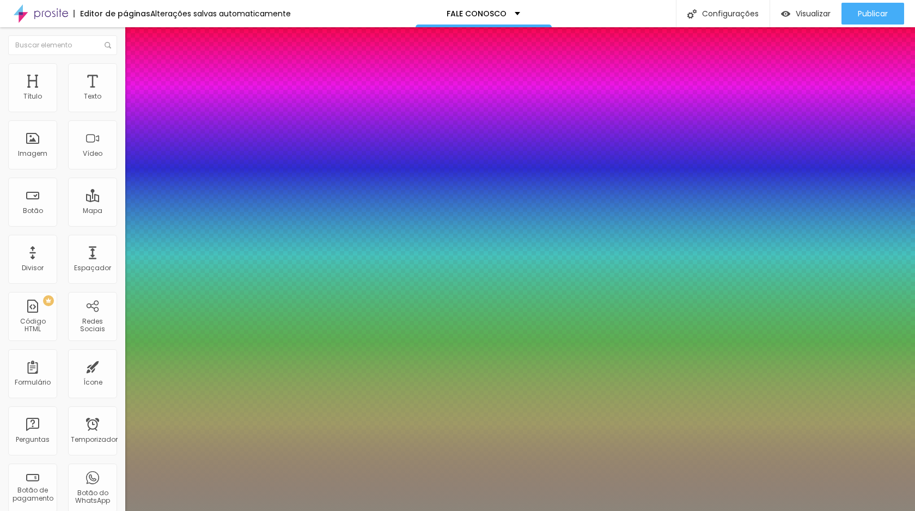
type input "17"
type input "1"
type input "17"
click at [340, 510] on div at bounding box center [457, 511] width 915 height 0
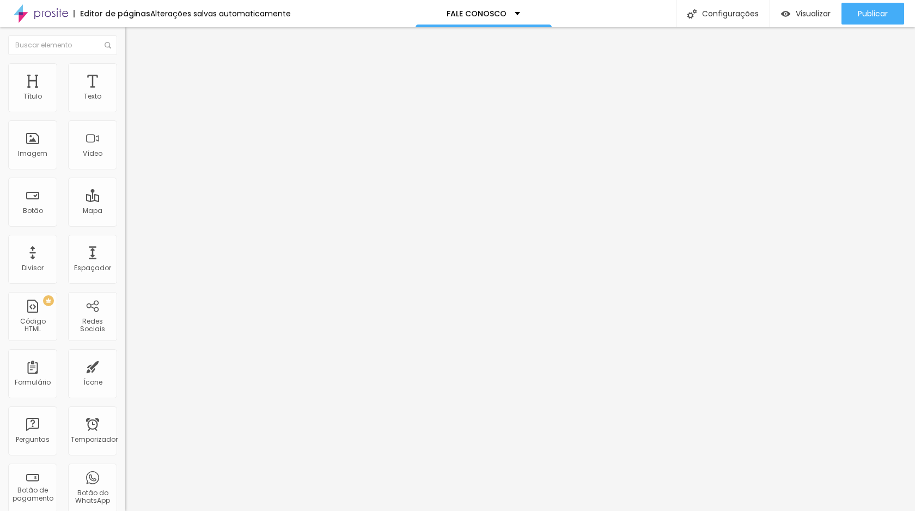
click at [125, 110] on div "PEDIDO DE ORÇAMENTO" at bounding box center [187, 100] width 125 height 19
click at [132, 106] on div "PEDIDO DE ORÇAMENTO" at bounding box center [187, 101] width 111 height 10
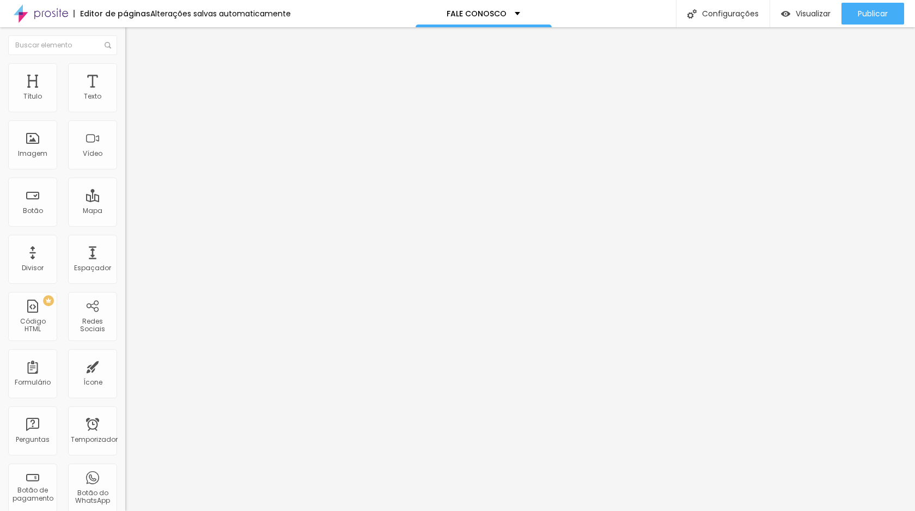
click at [135, 75] on font "Estilo" at bounding box center [143, 70] width 17 height 9
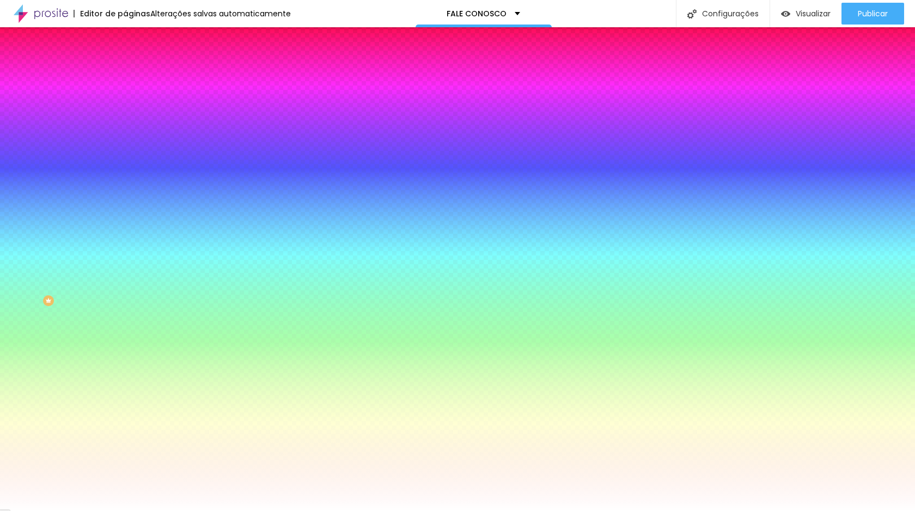
click at [130, 119] on icon "button" at bounding box center [133, 115] width 7 height 7
select select "WorkSans"
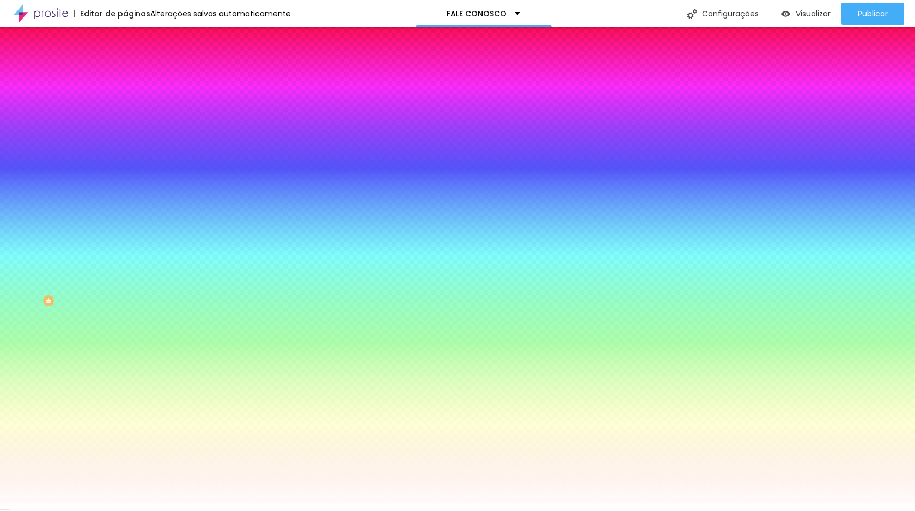
type input "18"
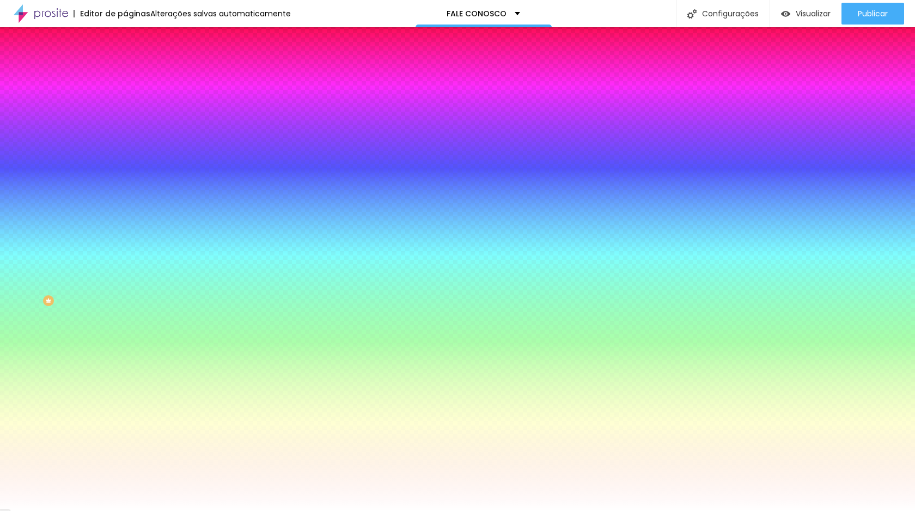
click at [163, 510] on div at bounding box center [457, 511] width 915 height 0
click at [125, 152] on button "button" at bounding box center [132, 145] width 15 height 11
click at [179, 510] on div at bounding box center [457, 511] width 915 height 0
click at [125, 255] on button "button" at bounding box center [132, 249] width 15 height 11
click at [320, 510] on div at bounding box center [457, 511] width 915 height 0
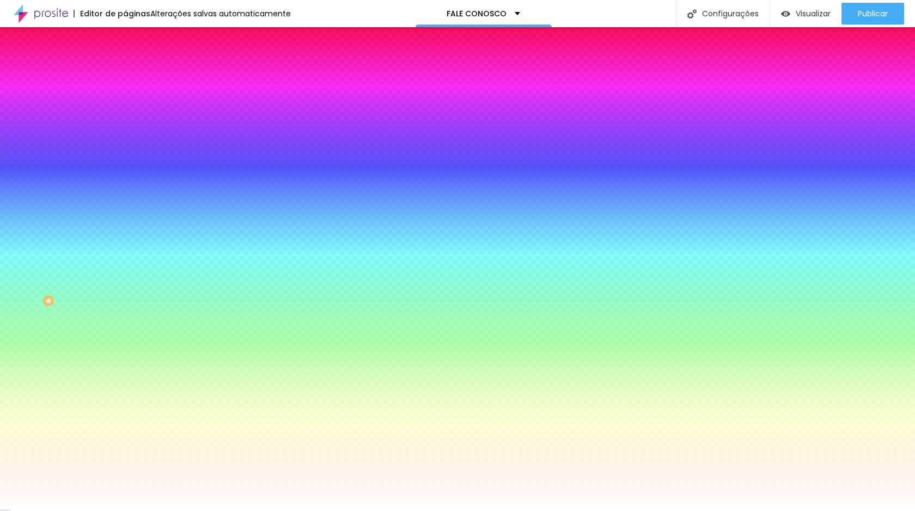
click at [135, 77] on font "Avançado" at bounding box center [153, 81] width 36 height 9
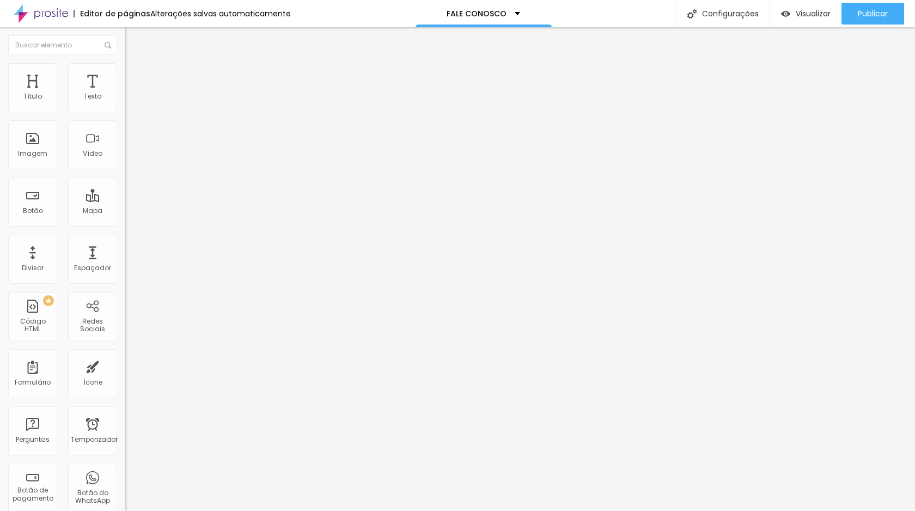
click at [125, 71] on li "Estilo" at bounding box center [187, 68] width 125 height 11
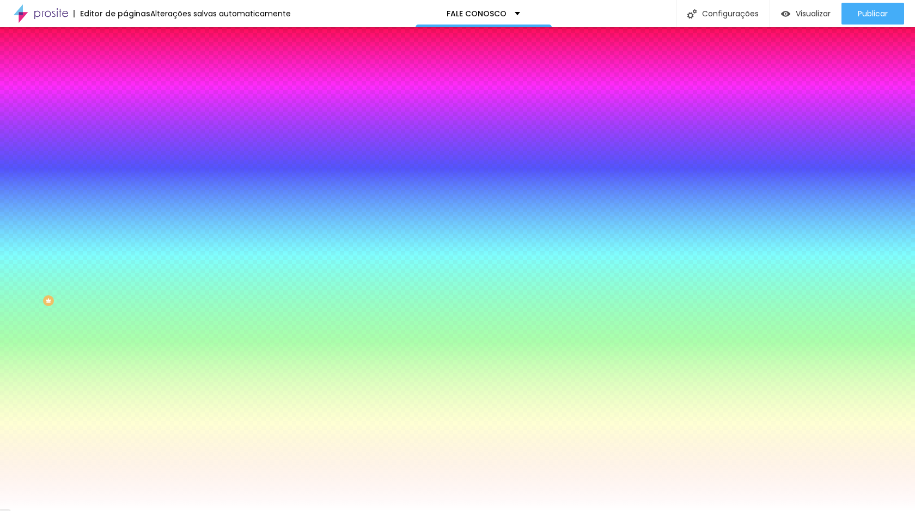
click at [125, 63] on li "Conteúdo" at bounding box center [187, 57] width 125 height 11
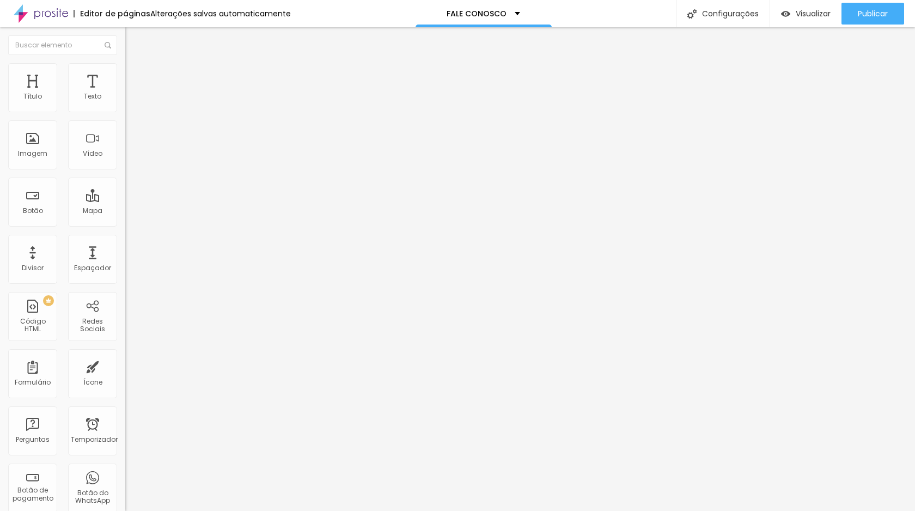
click at [125, 70] on img at bounding box center [130, 68] width 10 height 10
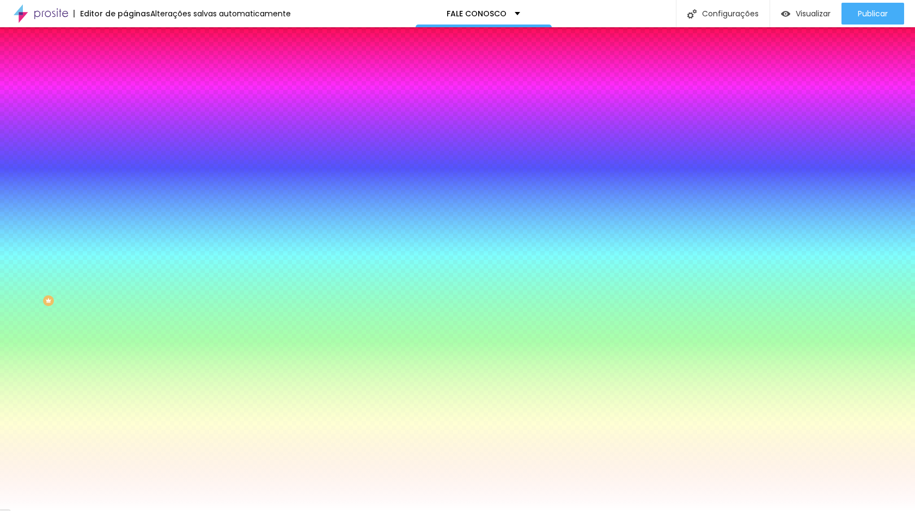
click at [130, 119] on icon "button" at bounding box center [131, 118] width 2 height 2
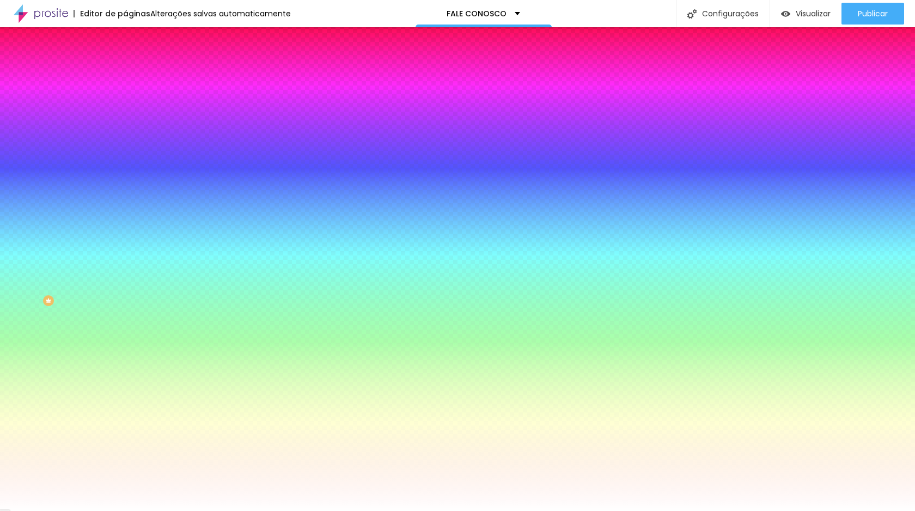
click at [155, 324] on div at bounding box center [457, 255] width 915 height 511
click at [39, 365] on div at bounding box center [38, 366] width 2 height 2
click at [233, 296] on div at bounding box center [457, 255] width 915 height 511
click at [156, 325] on div at bounding box center [457, 255] width 915 height 511
click at [156, 321] on div at bounding box center [457, 255] width 915 height 511
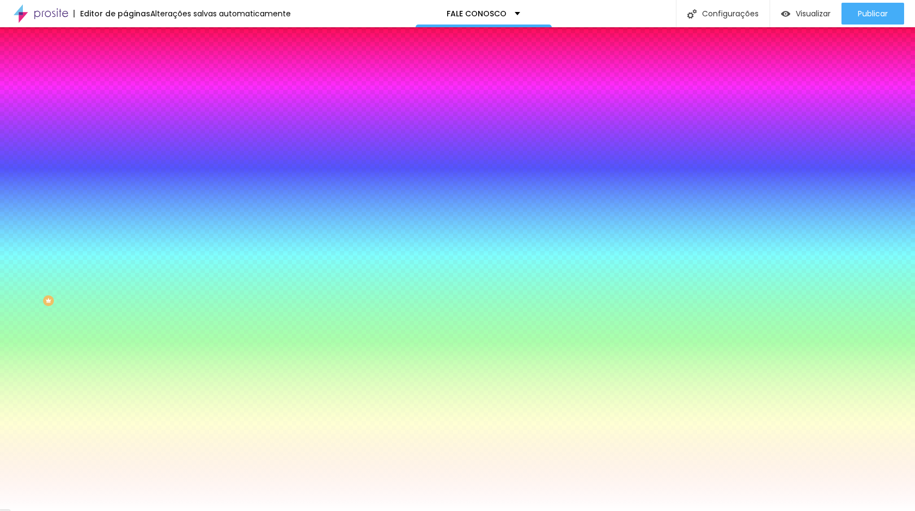
type input "#4B4D50"
click at [58, 350] on div at bounding box center [57, 351] width 2 height 2
click at [316, 510] on div at bounding box center [457, 511] width 915 height 0
click at [125, 61] on img at bounding box center [130, 57] width 10 height 10
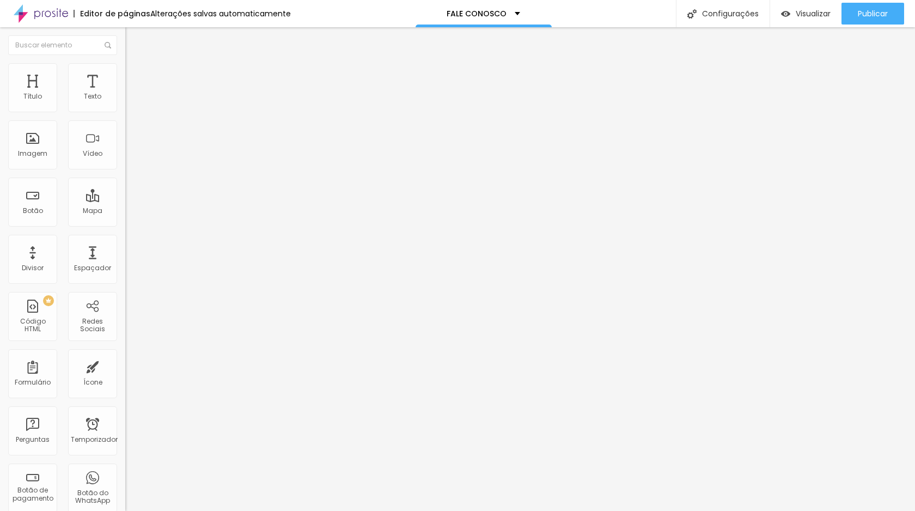
click at [125, 70] on img at bounding box center [130, 68] width 10 height 10
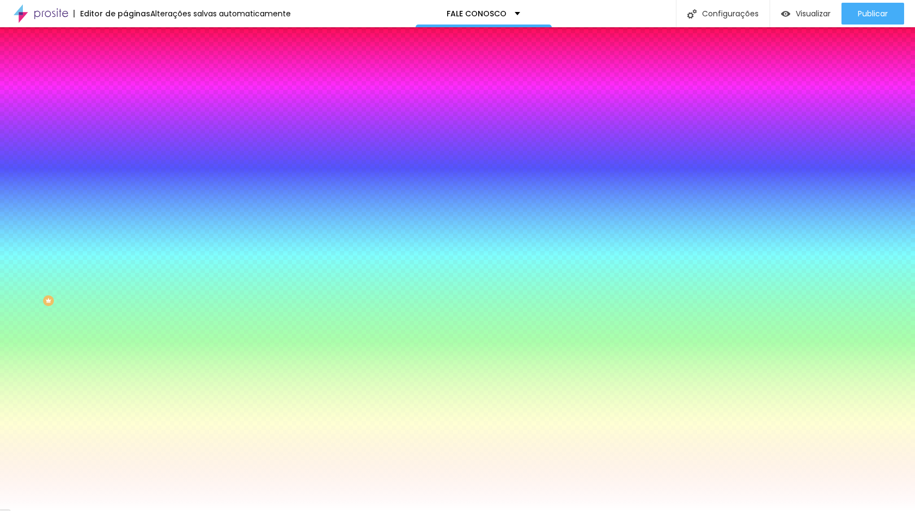
click at [125, 63] on li "Conteúdo" at bounding box center [187, 57] width 125 height 11
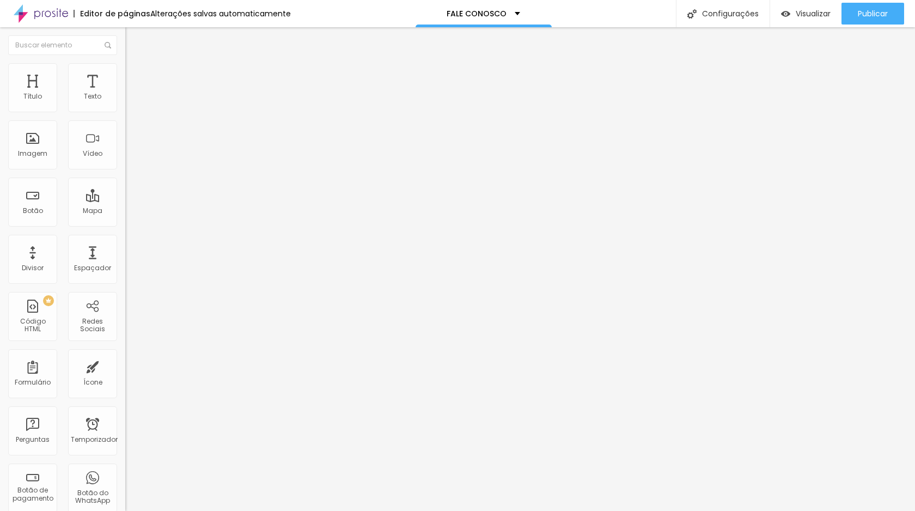
click at [125, 110] on img at bounding box center [128, 113] width 7 height 7
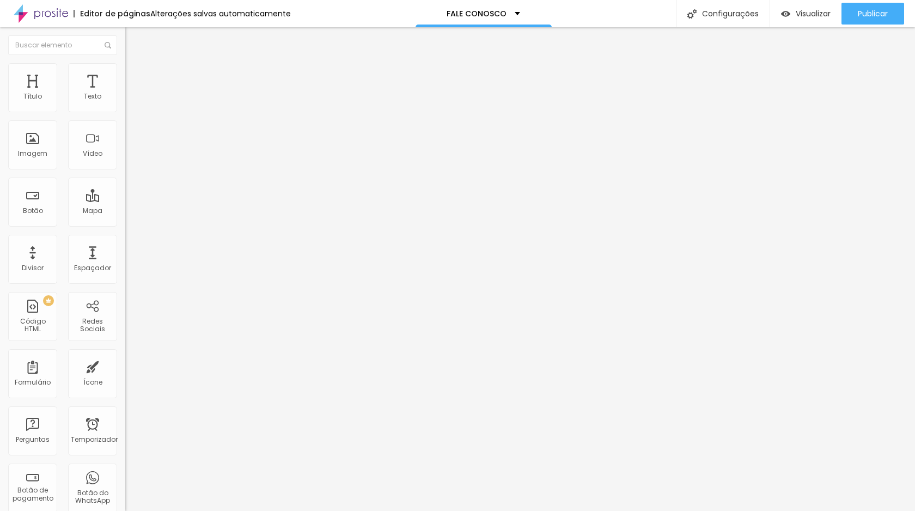
click at [135, 75] on font "Estilo" at bounding box center [143, 70] width 17 height 9
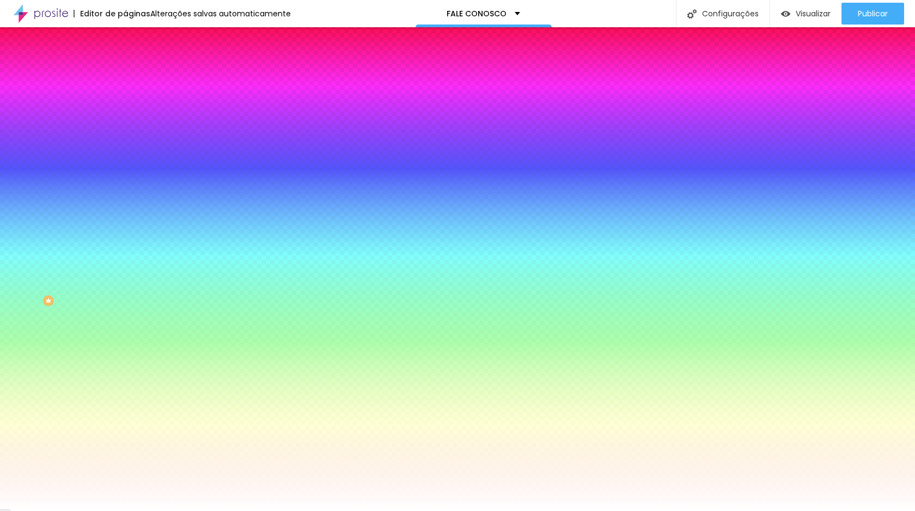
click at [125, 122] on button "button" at bounding box center [132, 116] width 15 height 11
click at [70, 510] on div at bounding box center [457, 511] width 915 height 0
click at [125, 152] on button "button" at bounding box center [132, 145] width 15 height 11
type input "1"
drag, startPoint x: 119, startPoint y: 227, endPoint x: 133, endPoint y: 227, distance: 13.6
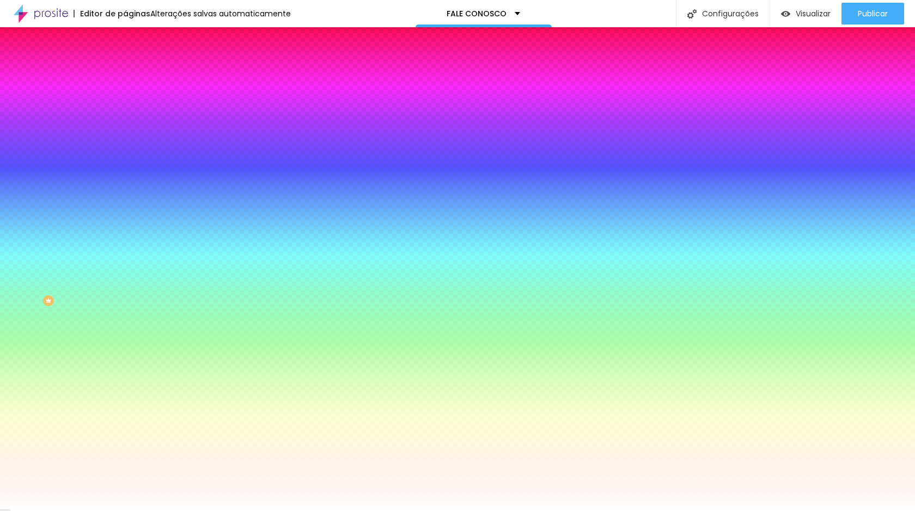
type input "1"
click at [53, 510] on div at bounding box center [457, 511] width 915 height 0
click at [131, 251] on icon "button" at bounding box center [133, 249] width 4 height 4
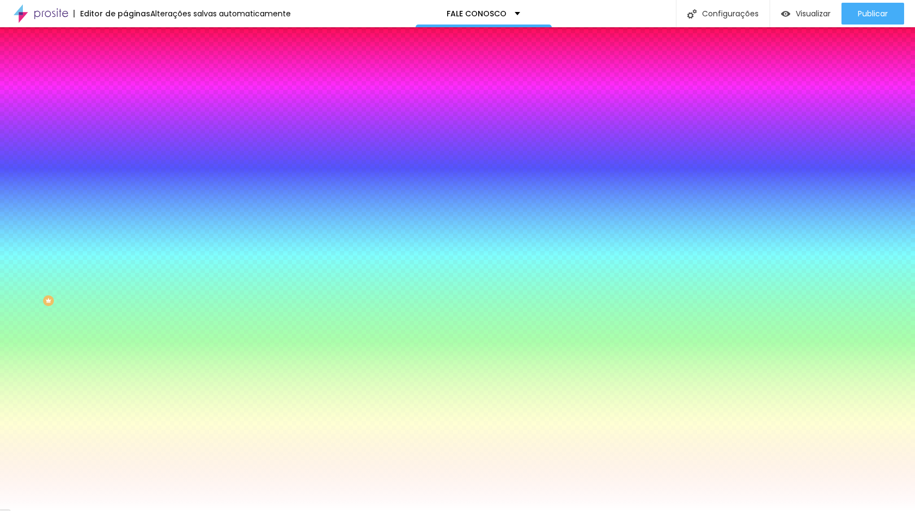
select select "WorkSans"
click at [280, 510] on div at bounding box center [457, 511] width 915 height 0
click at [130, 253] on icon "button" at bounding box center [131, 251] width 2 height 2
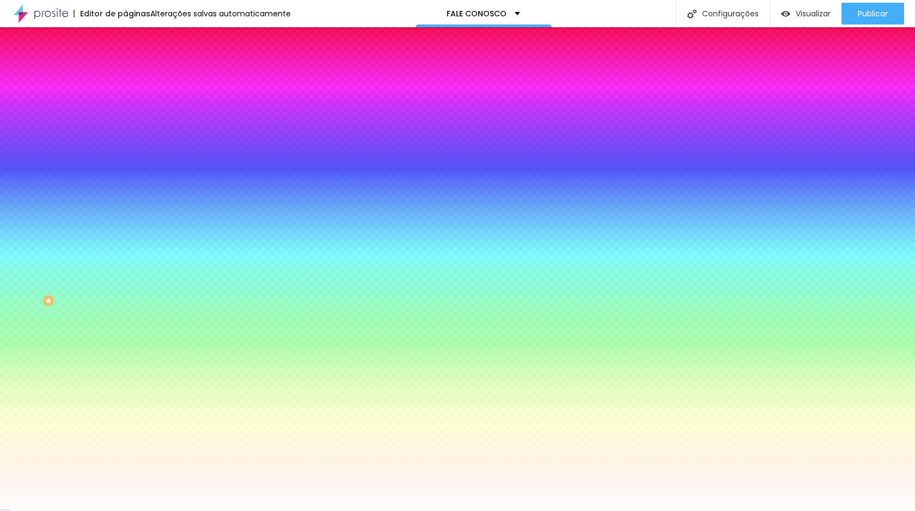
click at [74, 510] on div at bounding box center [457, 511] width 915 height 0
click at [131, 282] on icon "button" at bounding box center [133, 279] width 4 height 4
click at [59, 510] on div at bounding box center [457, 511] width 915 height 0
click at [125, 359] on button "button" at bounding box center [132, 353] width 15 height 11
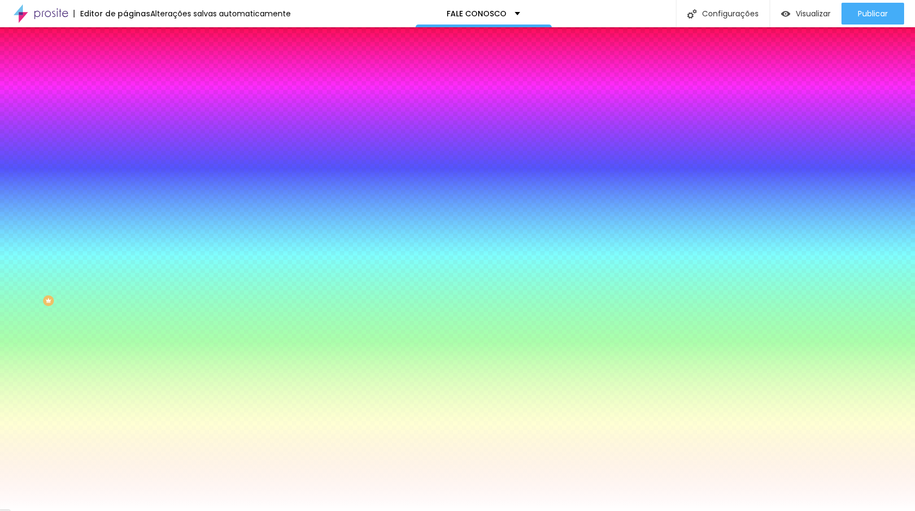
select select "WorkSans"
click at [27, 510] on div at bounding box center [457, 511] width 915 height 0
click at [125, 74] on li "Avançado" at bounding box center [187, 79] width 125 height 11
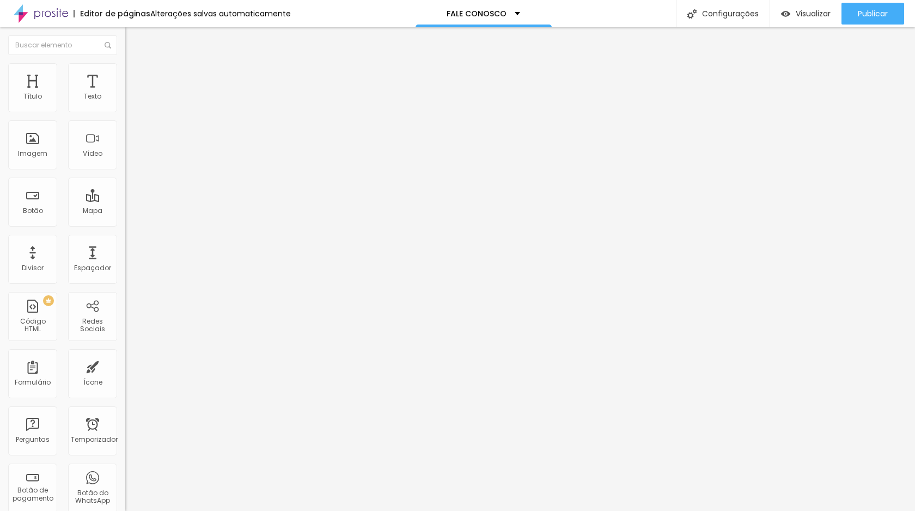
click at [125, 63] on li "Conteúdo" at bounding box center [187, 57] width 125 height 11
click at [125, 110] on img at bounding box center [128, 113] width 7 height 7
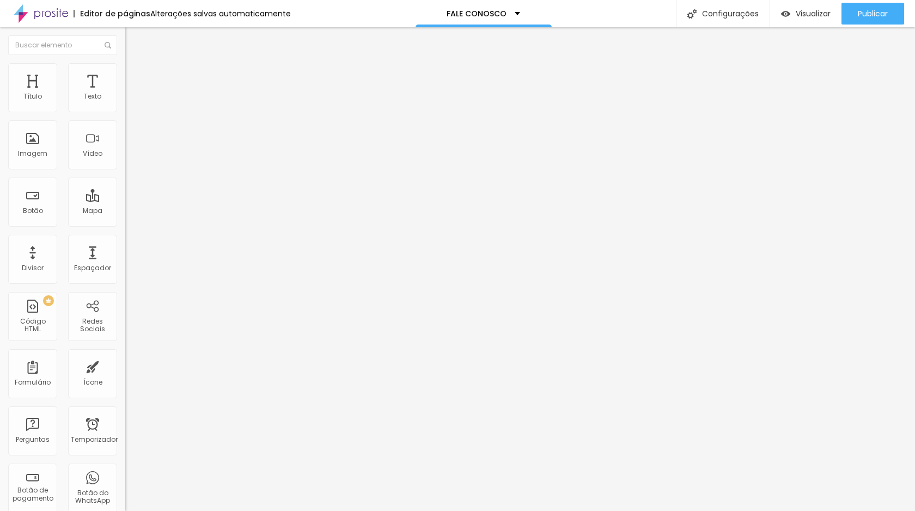
click at [125, 110] on img at bounding box center [129, 114] width 8 height 8
type input "https://"
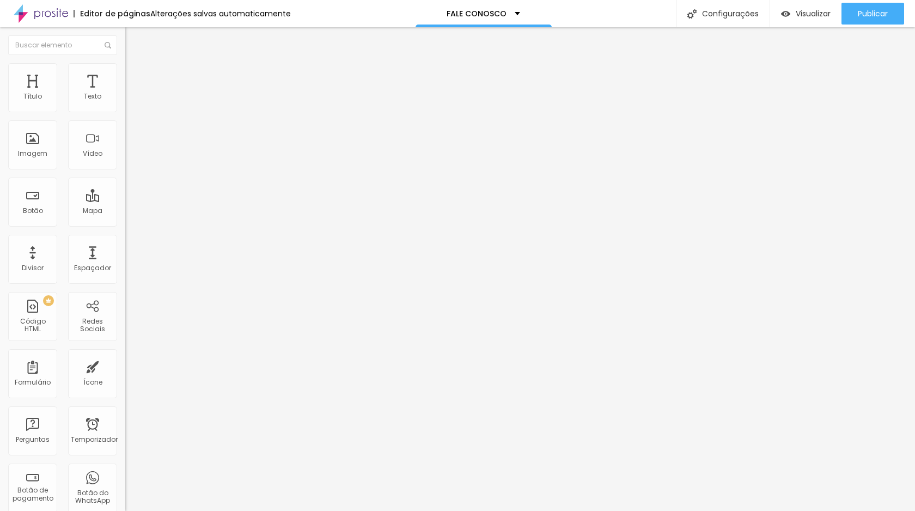
click at [125, 218] on font "Instagram" at bounding box center [143, 222] width 36 height 9
click at [131, 238] on div "TikTok" at bounding box center [187, 298] width 113 height 121
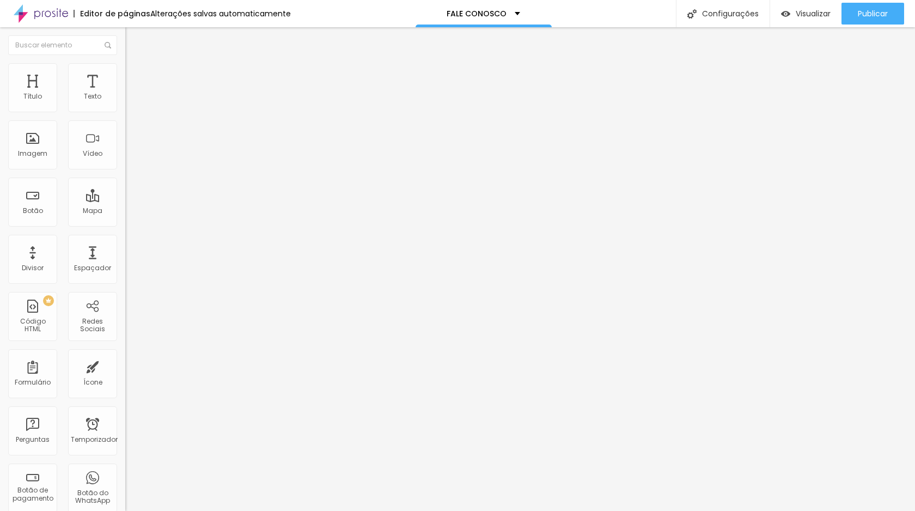
click at [125, 370] on input "https://" at bounding box center [190, 375] width 131 height 11
click at [131, 238] on div "TikTok" at bounding box center [187, 298] width 113 height 121
click at [125, 225] on span "Rede social" at bounding box center [144, 229] width 39 height 9
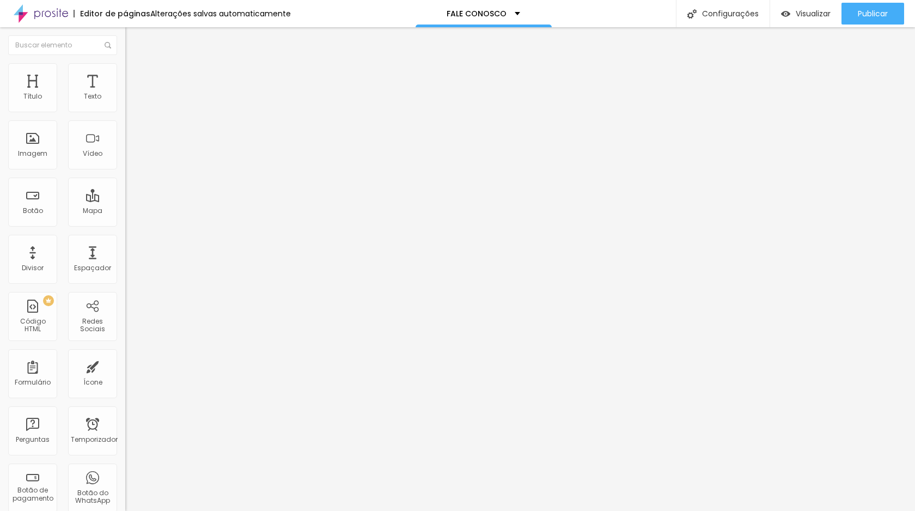
click at [130, 158] on icon "button" at bounding box center [133, 154] width 7 height 7
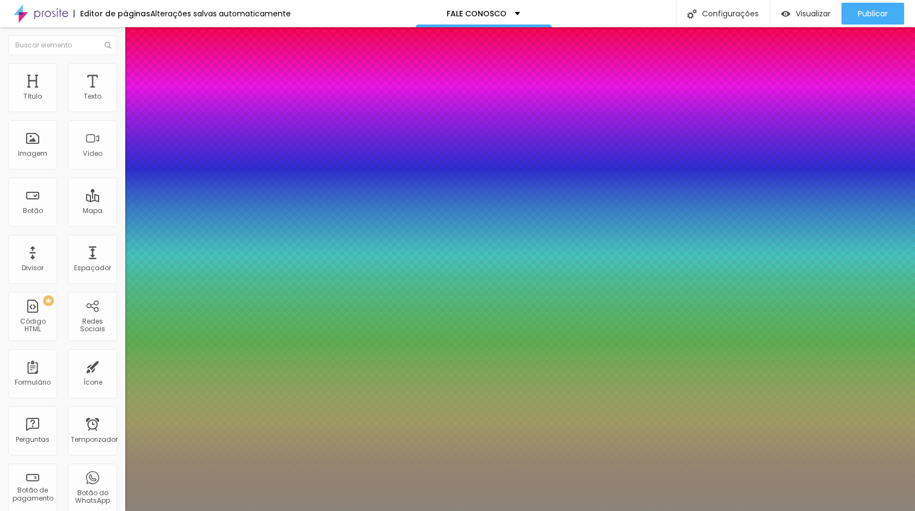
type input "1"
type input "0.5"
click at [193, 510] on div at bounding box center [457, 511] width 915 height 0
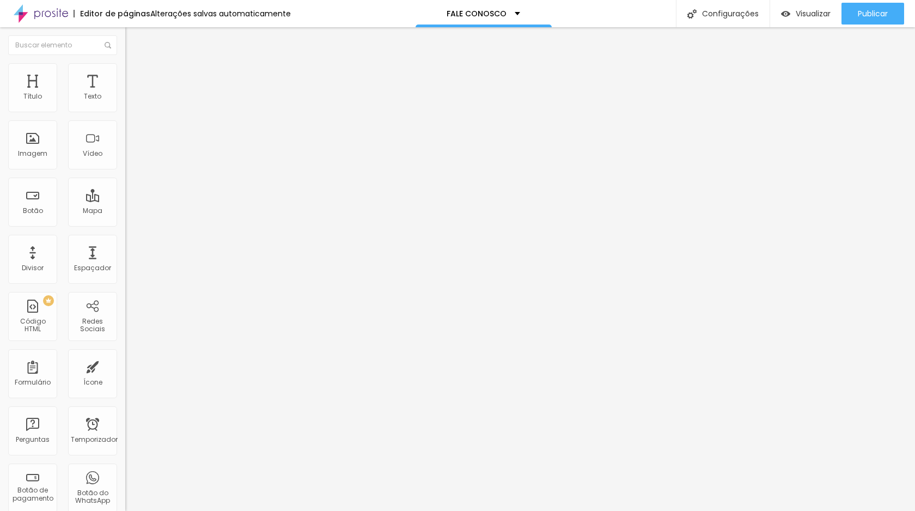
click at [130, 158] on icon "button" at bounding box center [133, 154] width 7 height 7
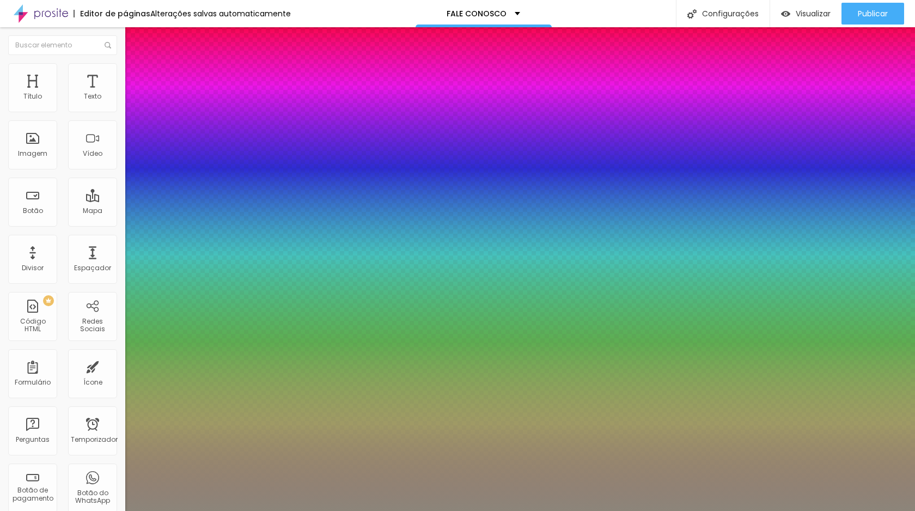
type input "1"
type input "0.5"
select select "WorkSansLight"
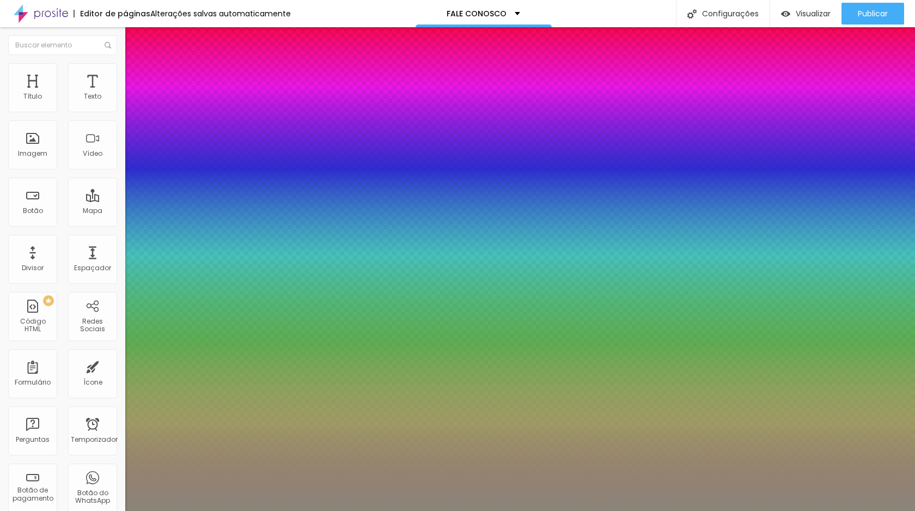
type input "1"
type input "0.5"
type input "1"
type input "0.5"
click at [152, 510] on div at bounding box center [457, 511] width 915 height 0
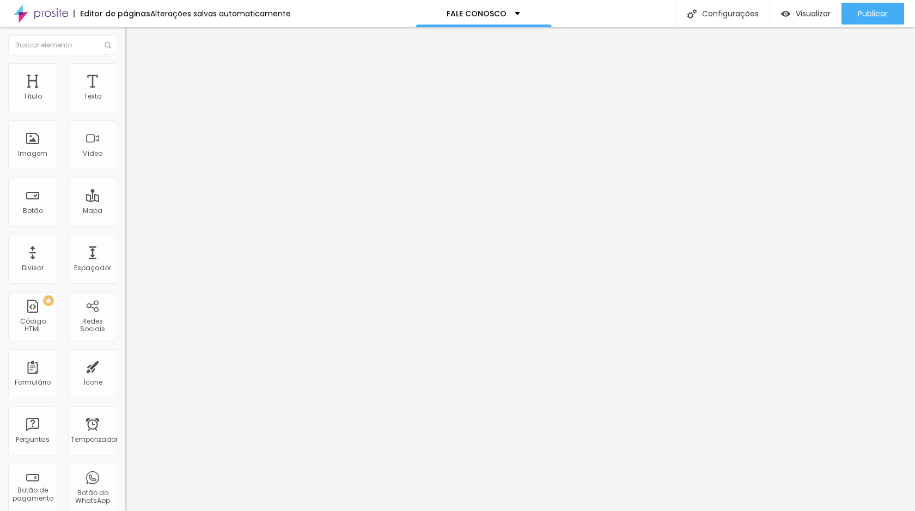
click at [131, 100] on icon "button" at bounding box center [133, 98] width 4 height 4
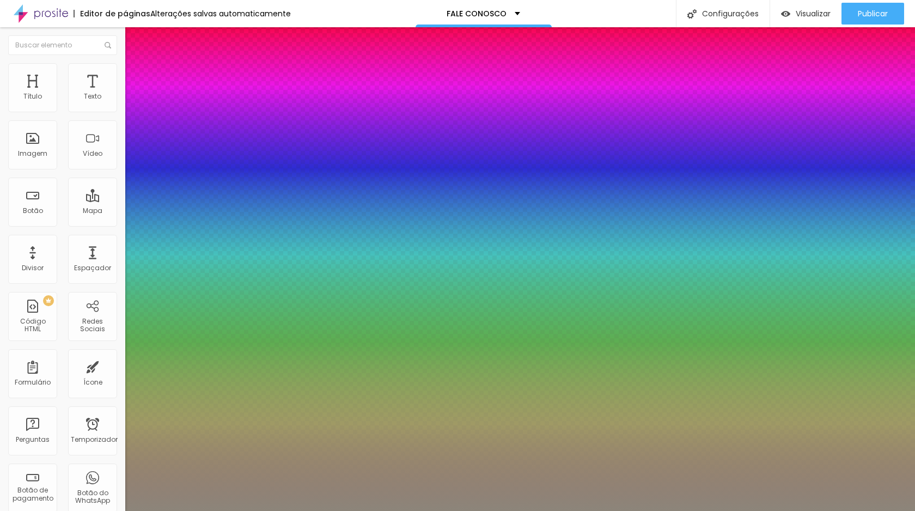
type input "1"
click at [84, 510] on div at bounding box center [457, 511] width 915 height 0
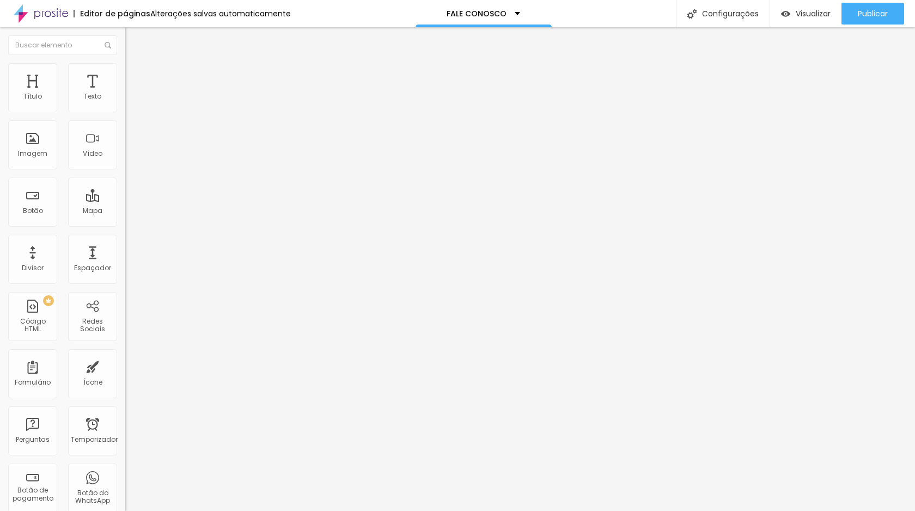
click at [125, 105] on button "button" at bounding box center [132, 98] width 15 height 11
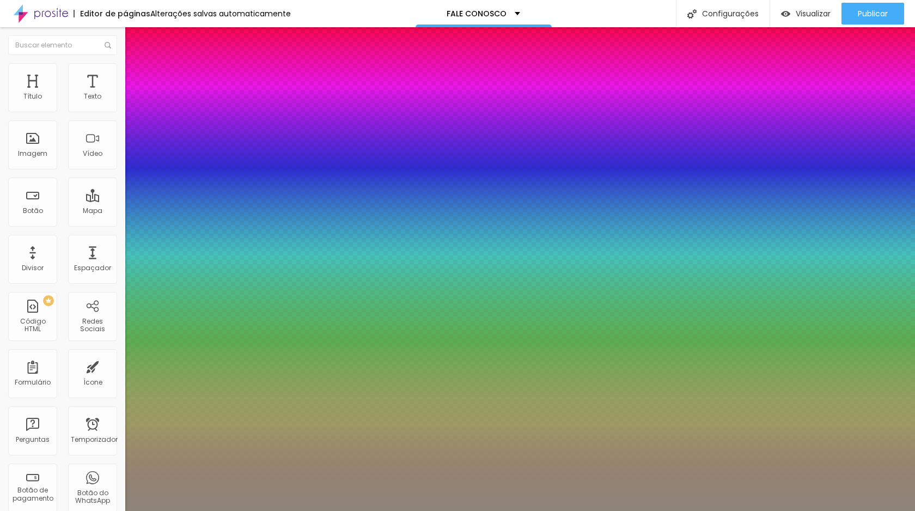
type input "1"
select select "WorkSansLight"
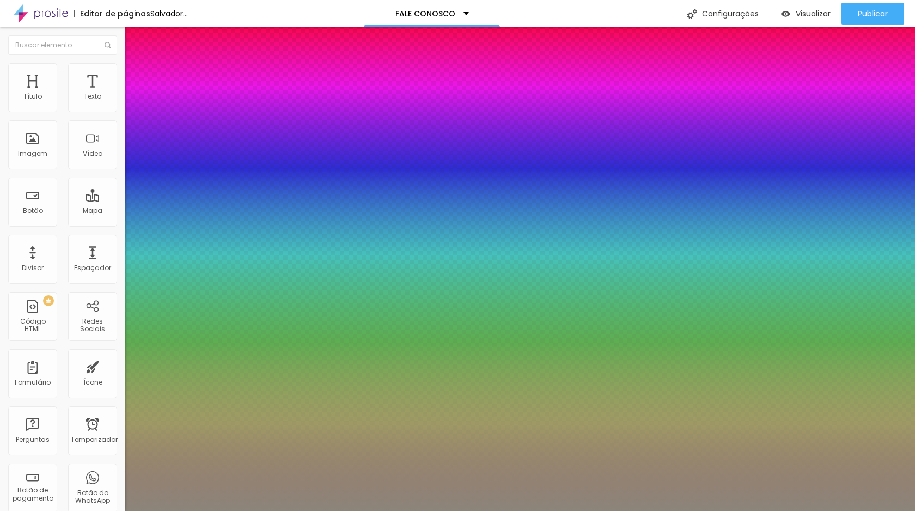
type input "1"
type input "17"
type input "1"
type input "16"
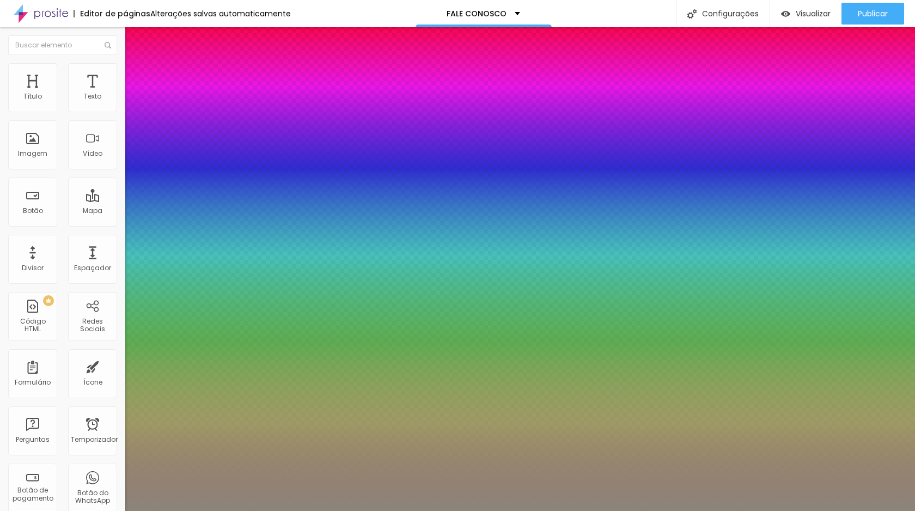
type input "16"
type input "1"
type input "17"
type input "1"
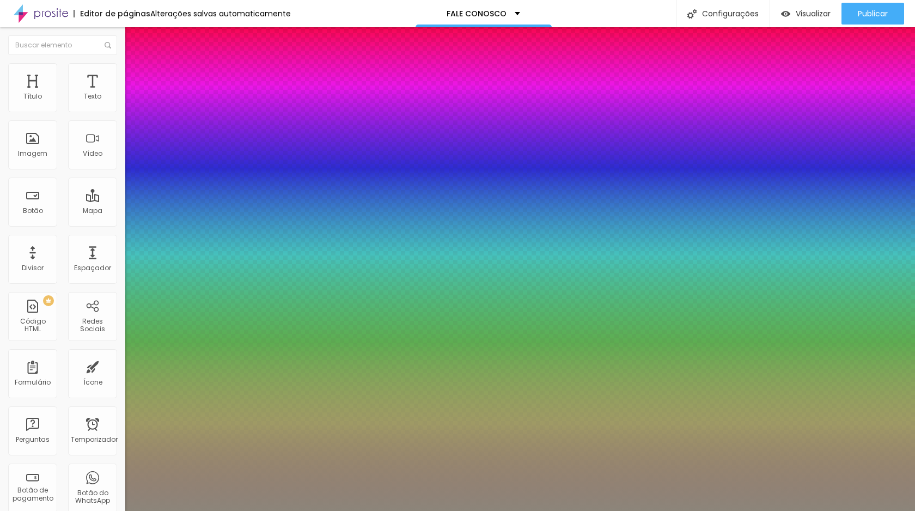
type input "17"
type input "1"
click at [337, 510] on div at bounding box center [457, 511] width 915 height 0
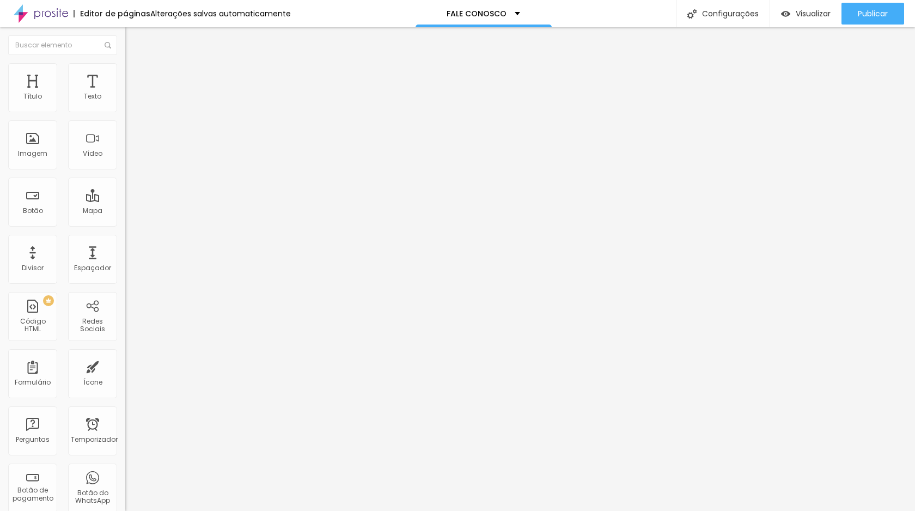
click at [125, 72] on li "Estilo" at bounding box center [187, 68] width 125 height 11
click at [125, 74] on li "Avançado" at bounding box center [187, 79] width 125 height 11
click at [125, 63] on li "Conteúdo" at bounding box center [187, 57] width 125 height 11
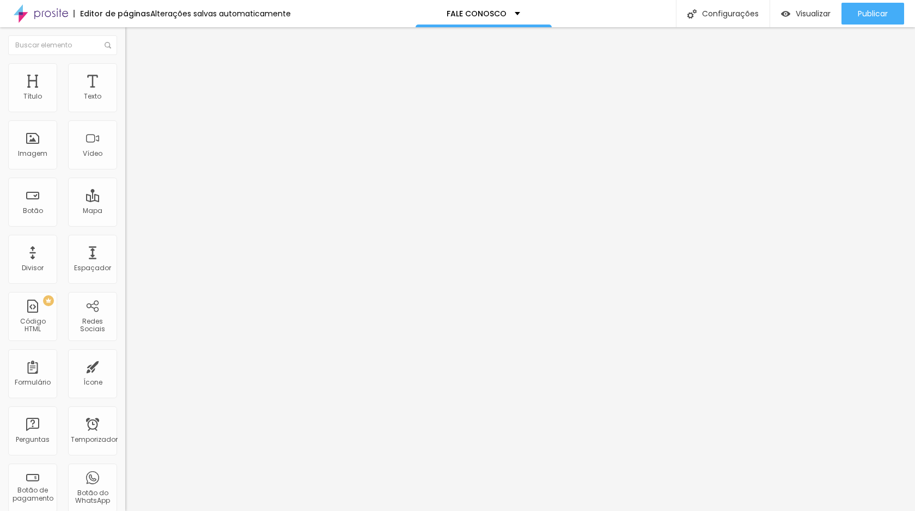
paste input "[URL][DOMAIN_NAME]"
drag, startPoint x: 69, startPoint y: 246, endPoint x: 8, endPoint y: 241, distance: 61.7
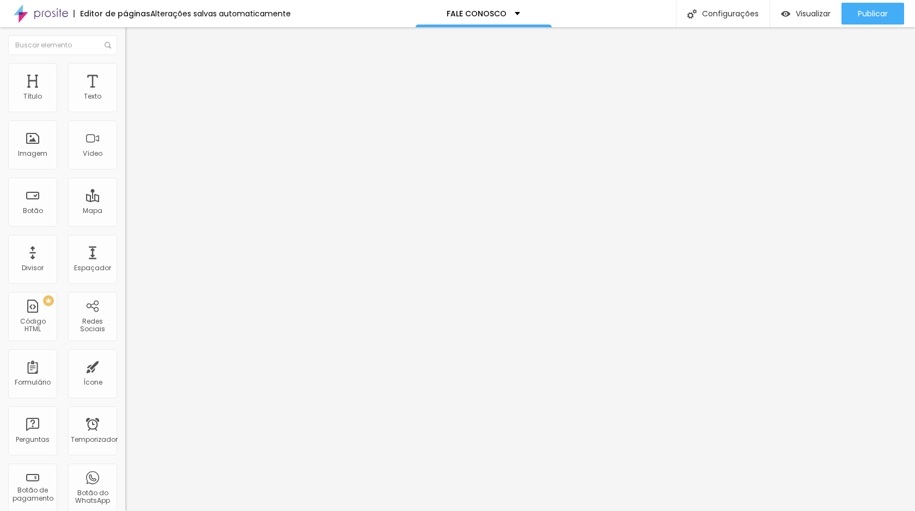
type input "[URL][DOMAIN_NAME]"
drag, startPoint x: 14, startPoint y: 173, endPoint x: 16, endPoint y: 120, distance: 52.9
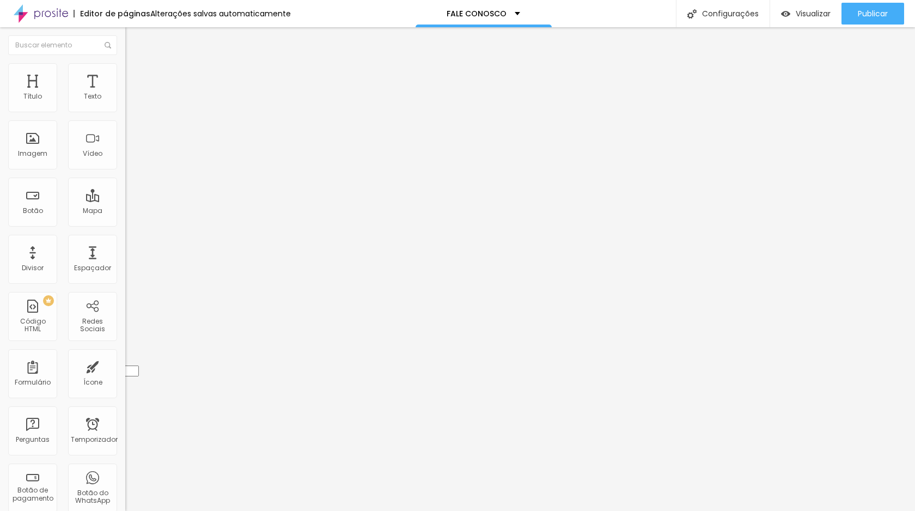
type input "[URL][DOMAIN_NAME]"
type input "https://"
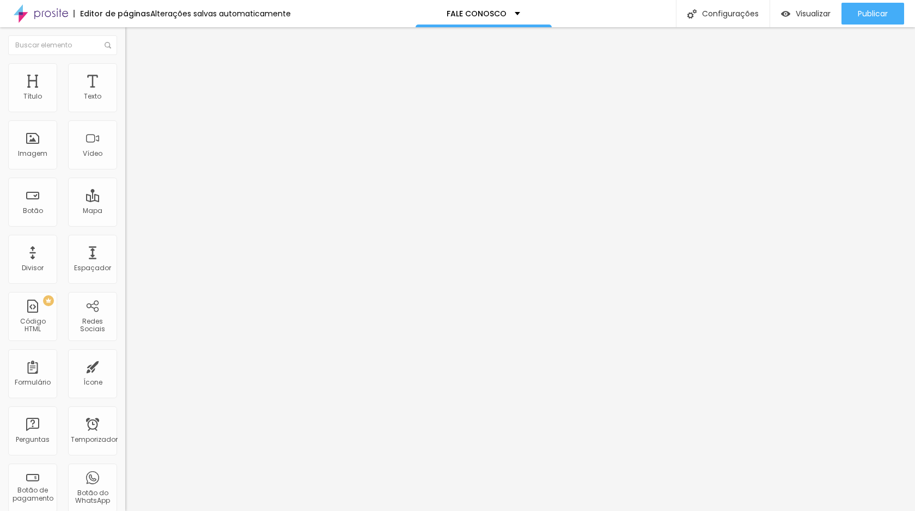
paste input "[URL][DOMAIN_NAME]"
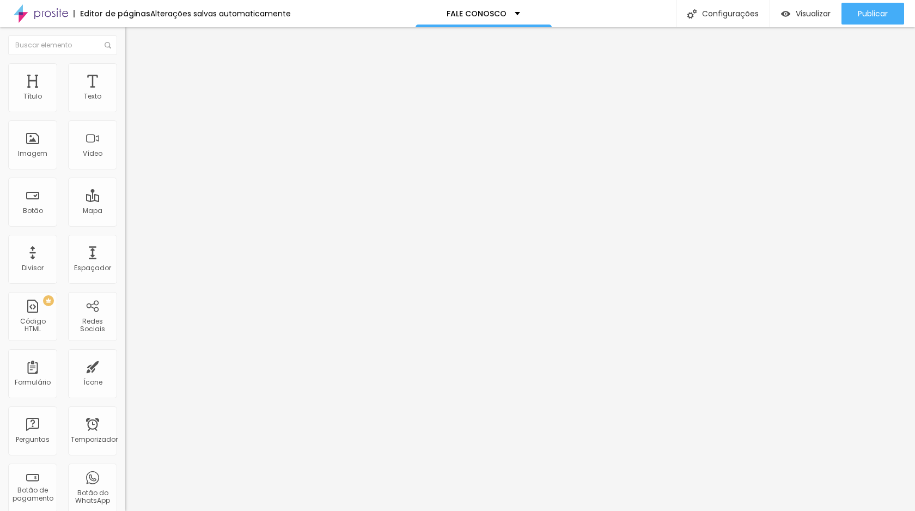
type input "[URL][DOMAIN_NAME]"
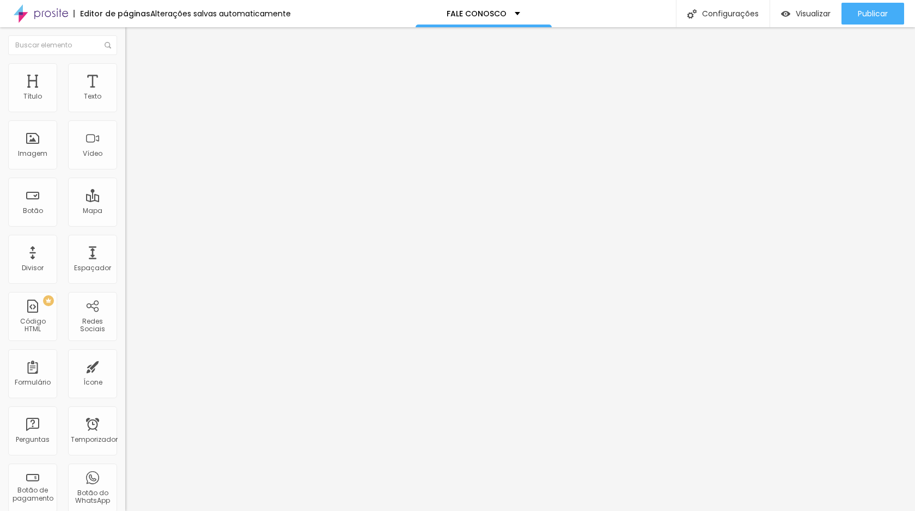
drag, startPoint x: 61, startPoint y: 226, endPoint x: 8, endPoint y: 220, distance: 53.2
paste input "[URL][DOMAIN_NAME]"
type input "[URL][DOMAIN_NAME]"
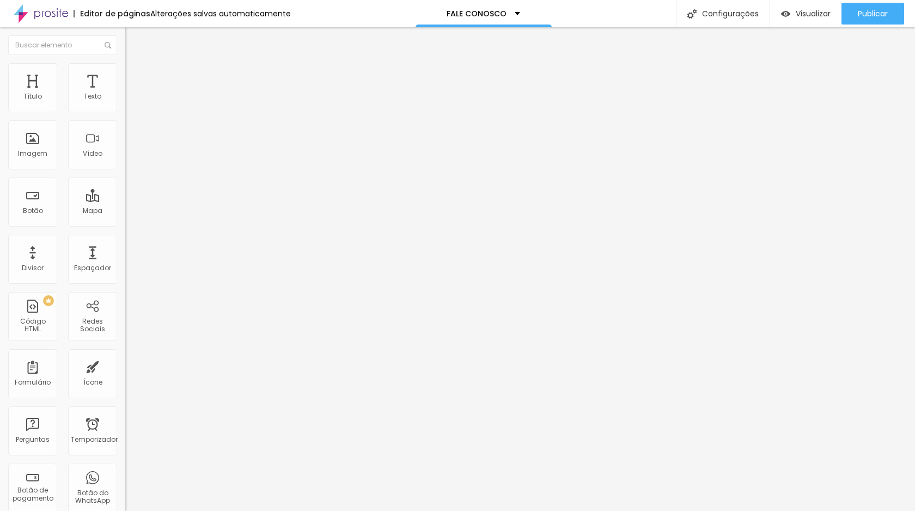
scroll to position [0, 0]
click at [125, 331] on div "Editar nulo Conteúdo Estilo Avançado Instagram Rede social Instagram Endereço U…" at bounding box center [187, 269] width 125 height 484
click at [800, 14] on font "Visualizar" at bounding box center [813, 13] width 35 height 11
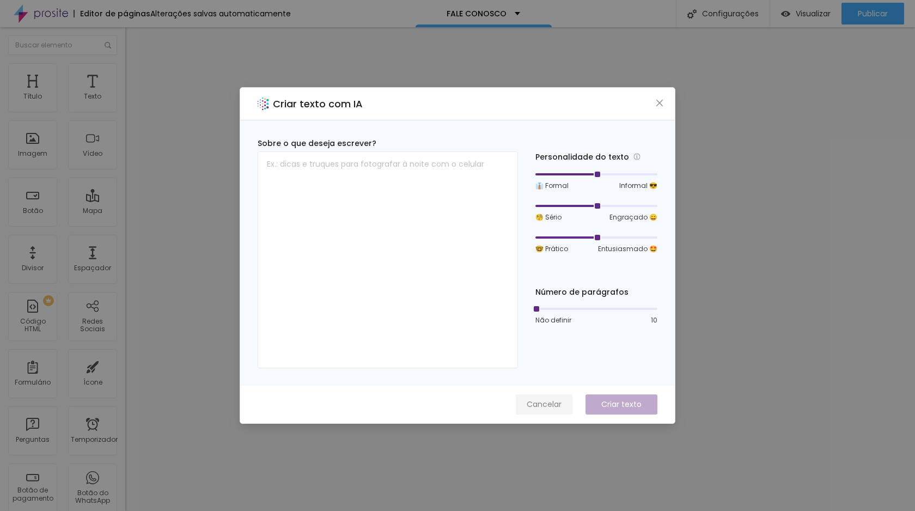
click at [548, 403] on font "Cancelar" at bounding box center [544, 404] width 35 height 11
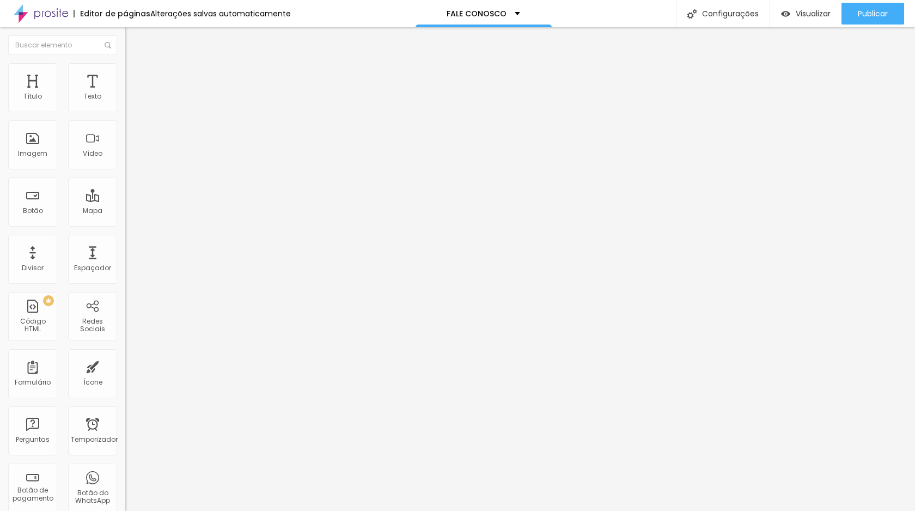
click at [125, 70] on li "Avançado" at bounding box center [187, 68] width 125 height 11
click at [132, 94] on font "Trocar imagem" at bounding box center [158, 88] width 53 height 9
